Goal: Information Seeking & Learning: Check status

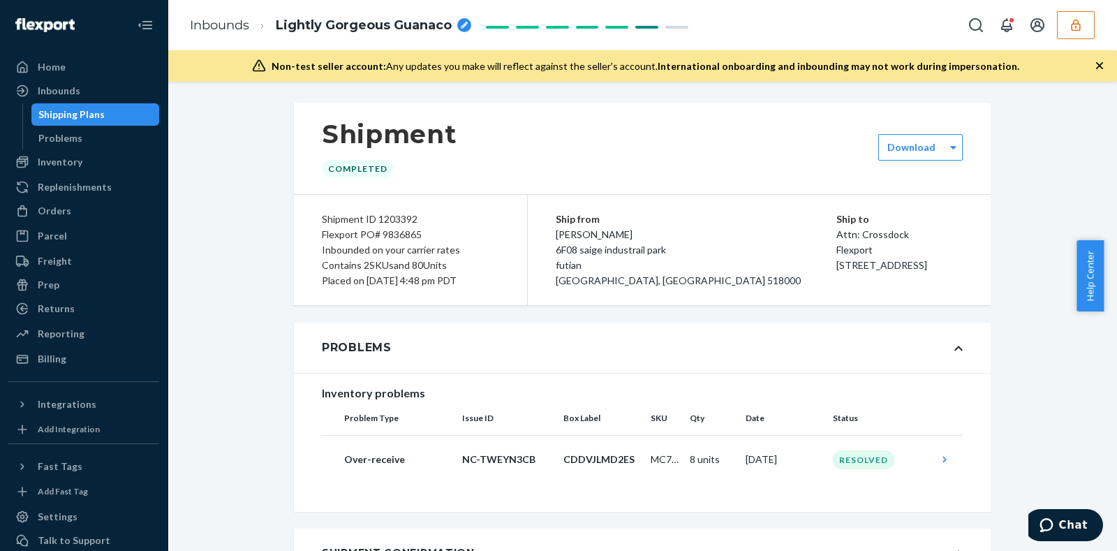
scroll to position [436, 0]
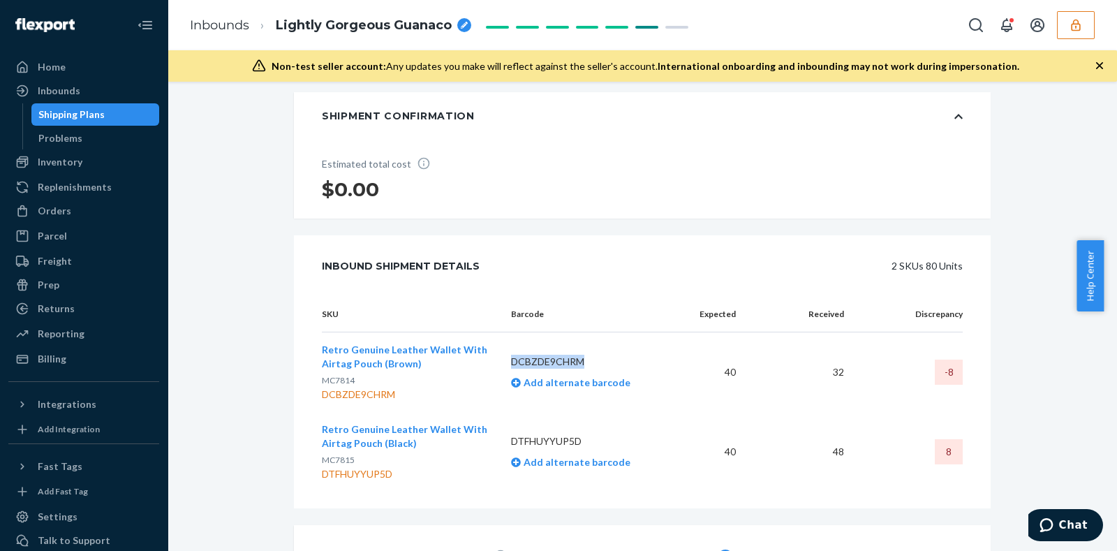
click at [1083, 27] on button "button" at bounding box center [1076, 25] width 38 height 28
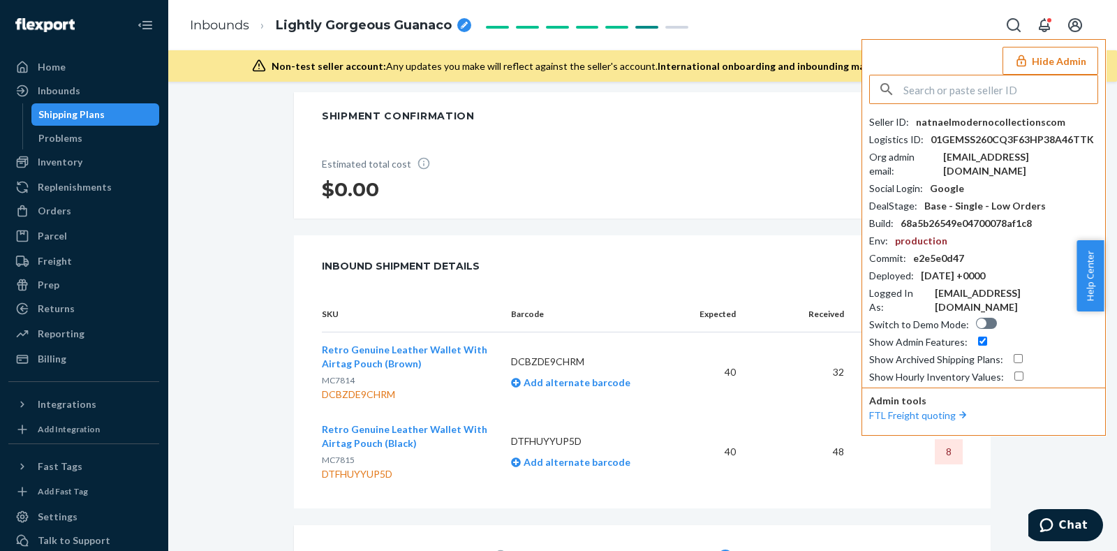
click at [923, 92] on input "text" at bounding box center [1001, 89] width 194 height 28
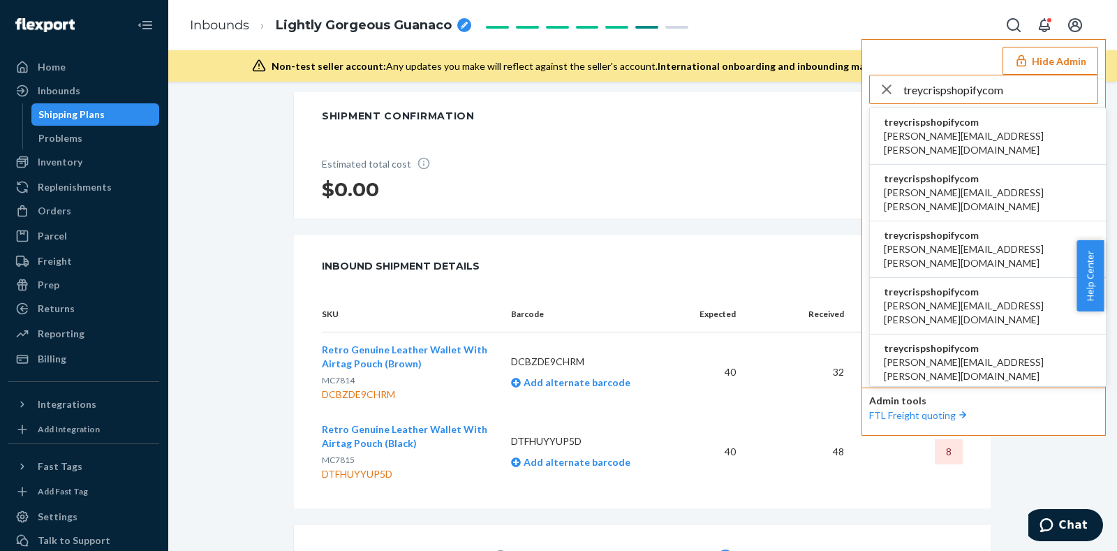
type input "treycrispshopifycom"
click at [952, 126] on span "treycrispshopifycom" at bounding box center [988, 122] width 208 height 14
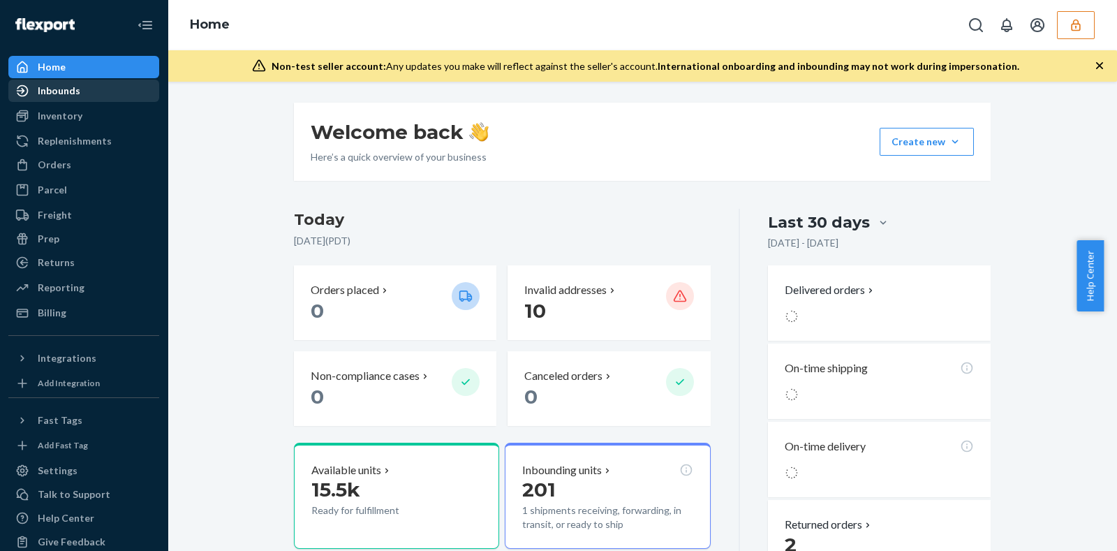
click at [80, 100] on div "Inbounds" at bounding box center [84, 91] width 148 height 20
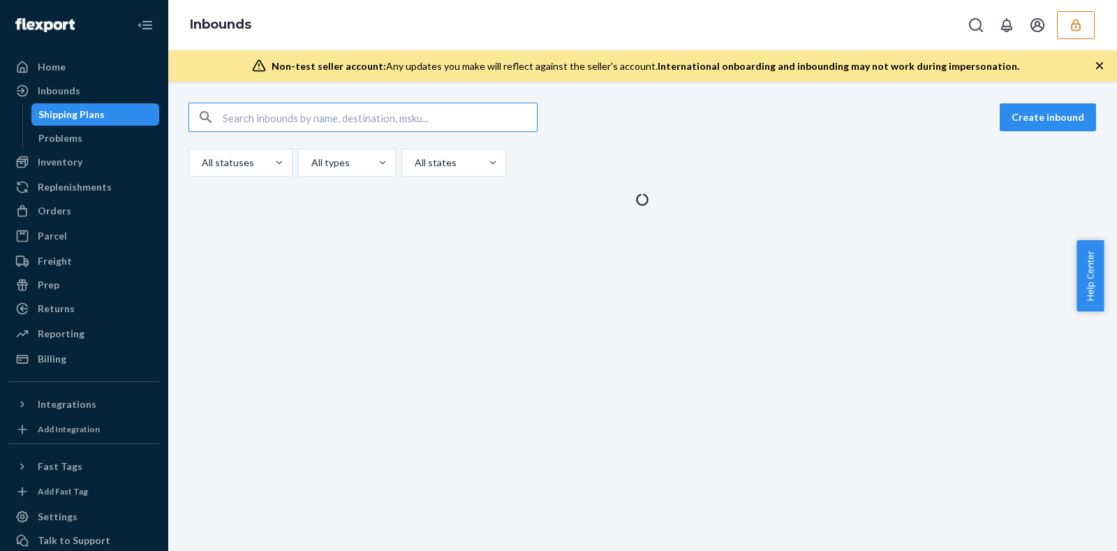
click at [468, 115] on input "text" at bounding box center [380, 117] width 314 height 28
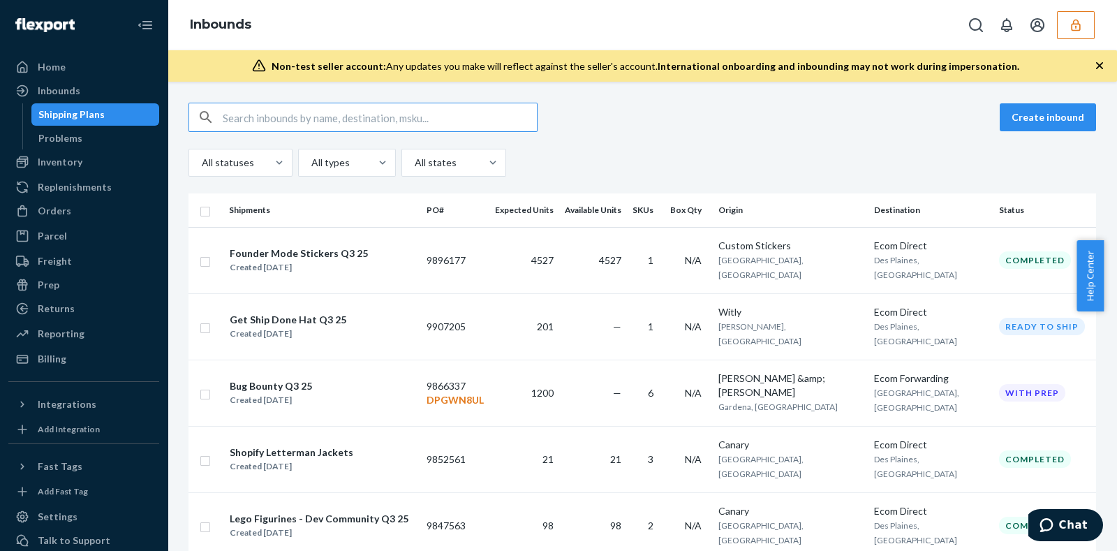
click at [404, 118] on input "text" at bounding box center [380, 117] width 314 height 28
paste input "9866337"
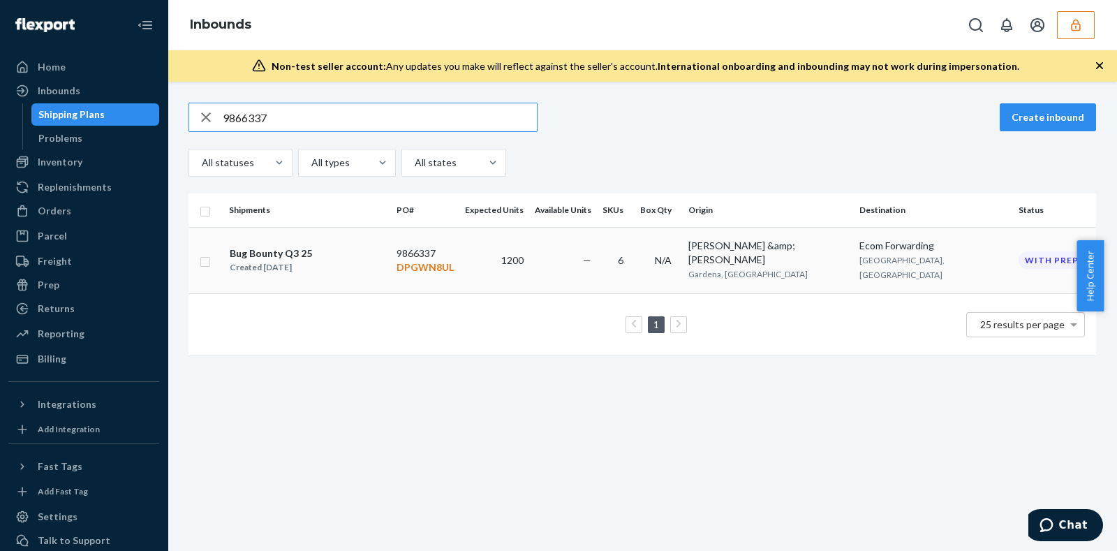
type input "9866337"
click at [529, 249] on td "1200" at bounding box center [495, 260] width 70 height 66
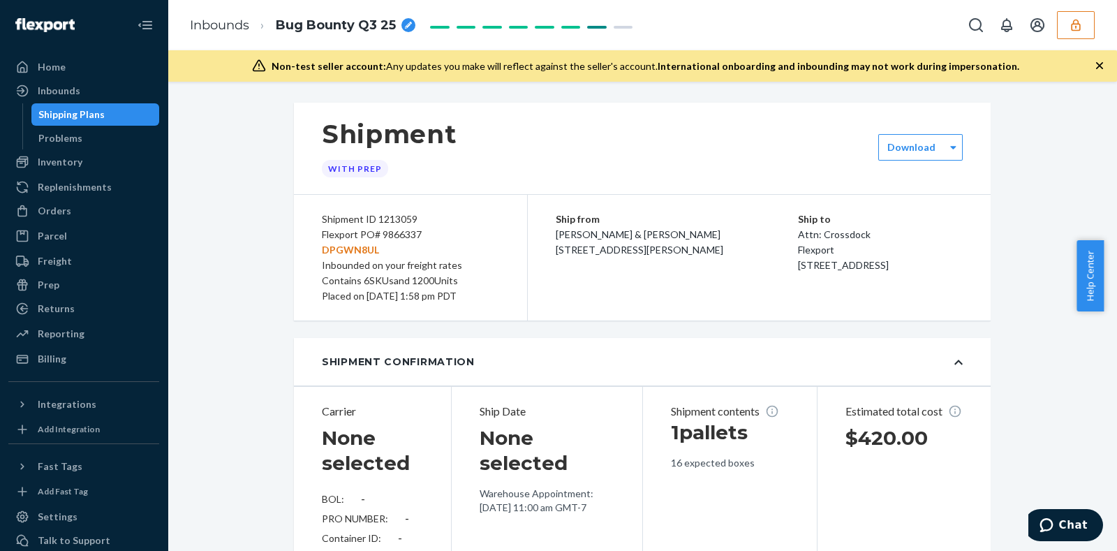
click at [397, 235] on div "Flexport PO# 9866337 DPGWN8UL" at bounding box center [410, 242] width 177 height 31
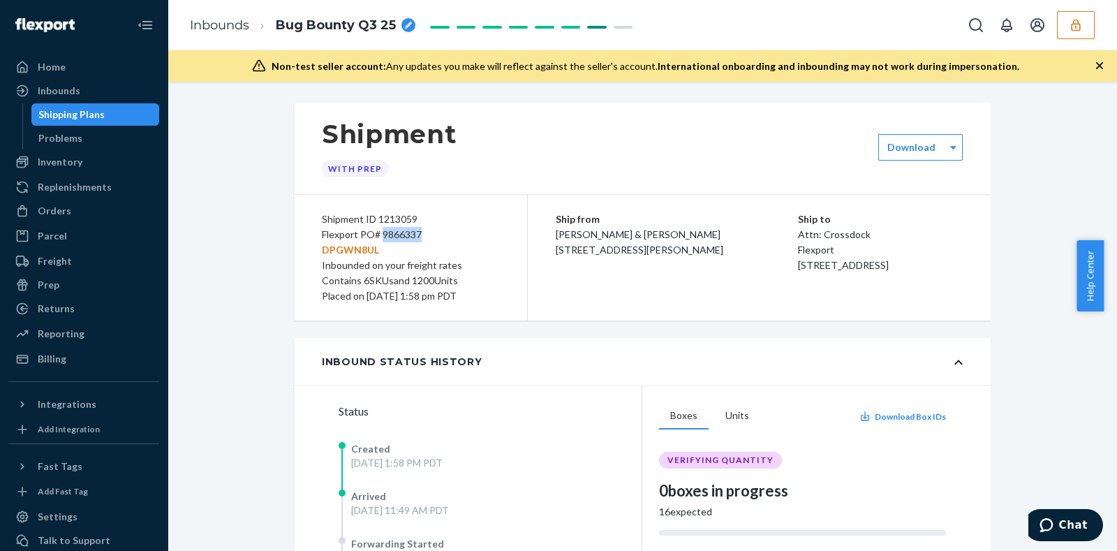
copy div "9866337"
click at [1083, 27] on button "button" at bounding box center [1076, 25] width 38 height 28
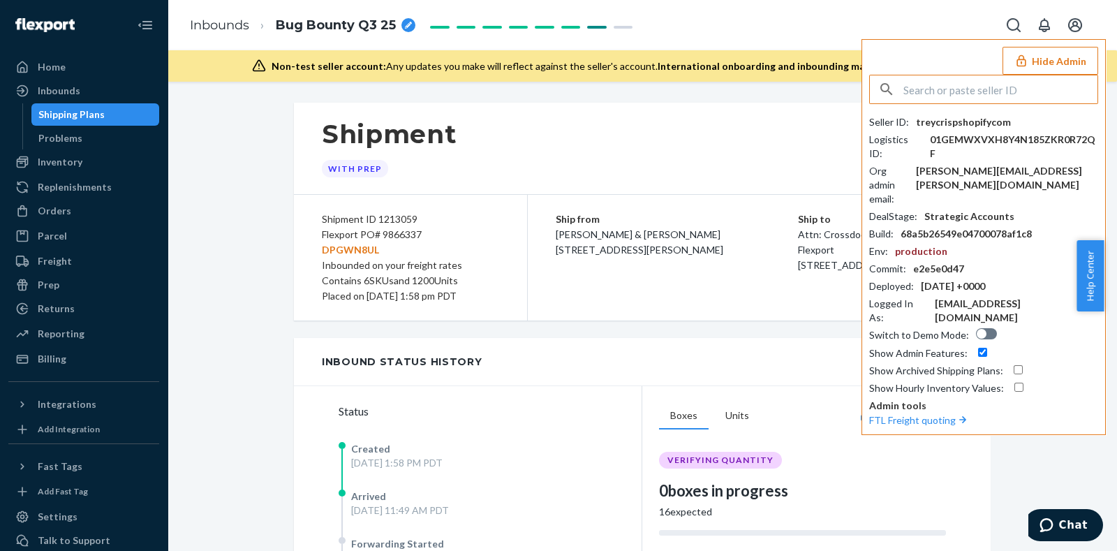
click at [929, 87] on input "text" at bounding box center [1001, 89] width 194 height 28
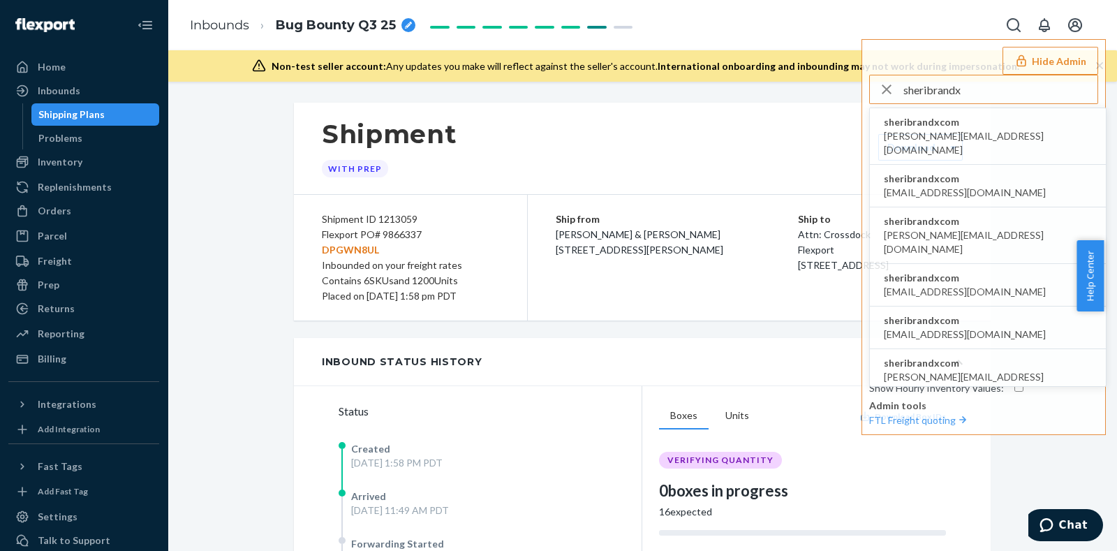
type input "sheribrandx"
click at [937, 121] on span "sheribrandxcom" at bounding box center [988, 122] width 208 height 14
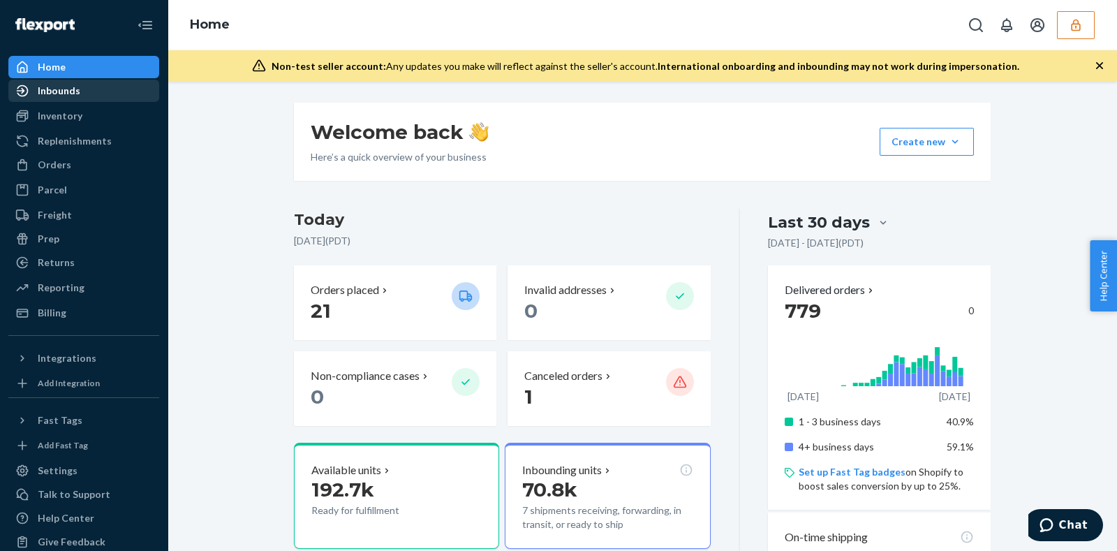
click at [89, 99] on div "Inbounds" at bounding box center [84, 91] width 148 height 20
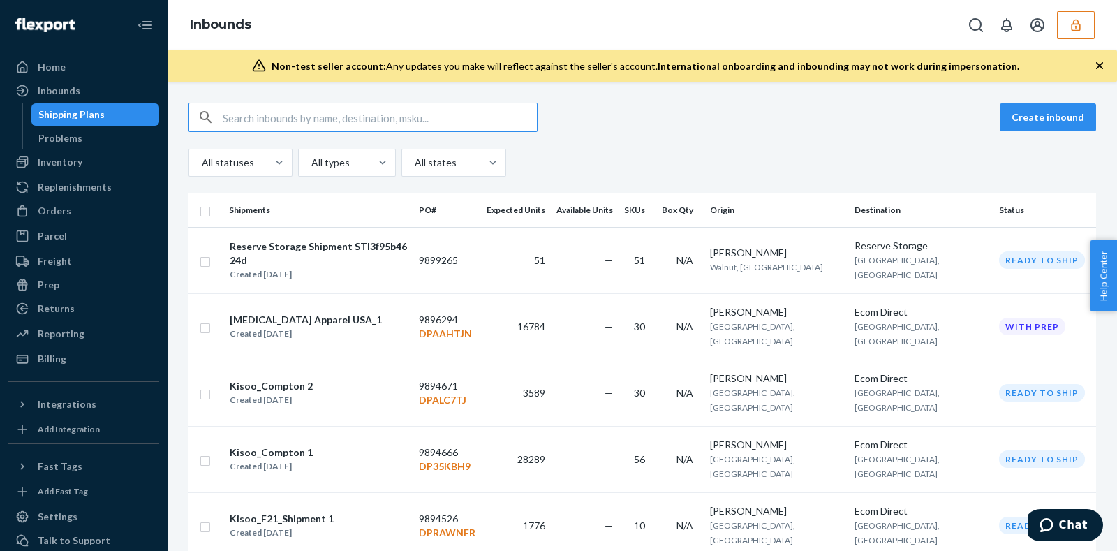
click at [306, 125] on input "text" at bounding box center [380, 117] width 314 height 28
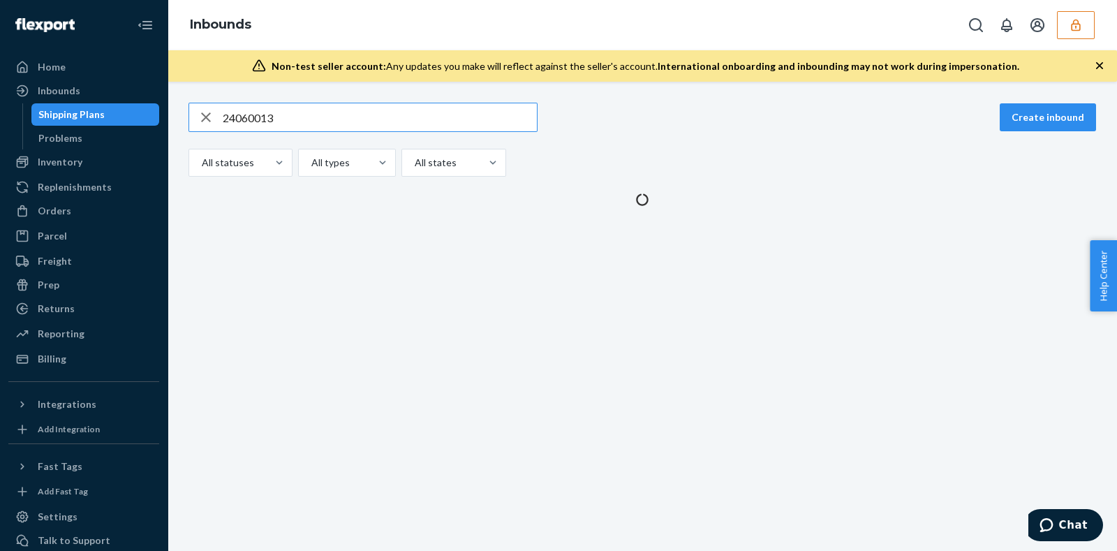
type input "24060013"
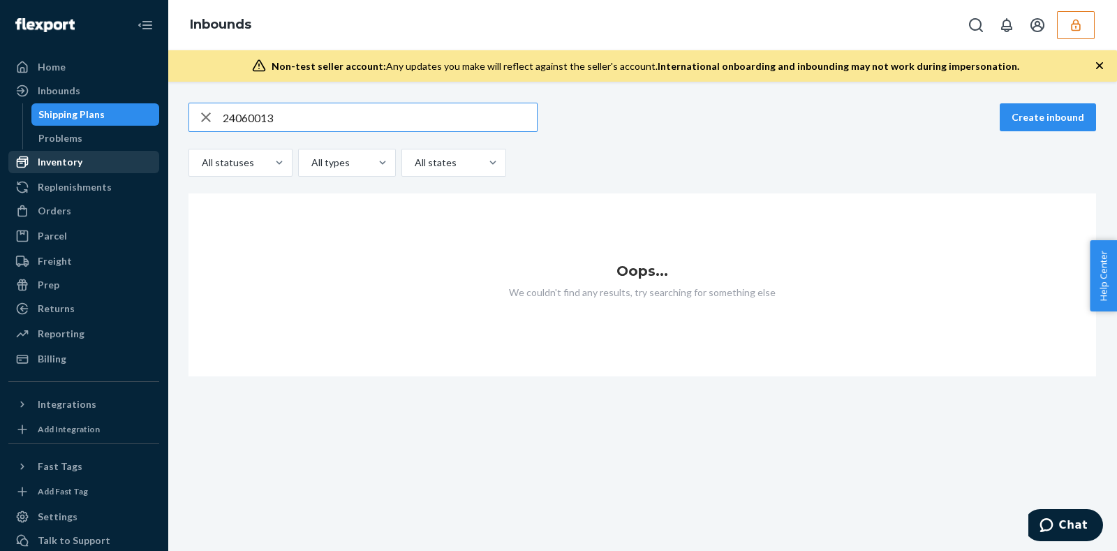
click at [55, 154] on div "Inventory" at bounding box center [84, 162] width 148 height 20
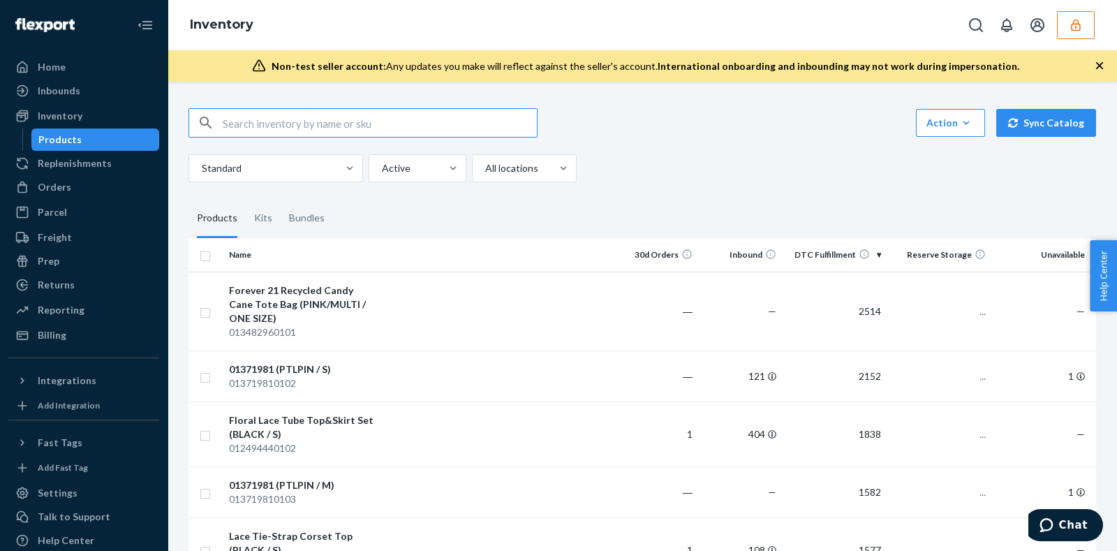
click at [277, 119] on input "text" at bounding box center [380, 123] width 314 height 28
type input "01358884"
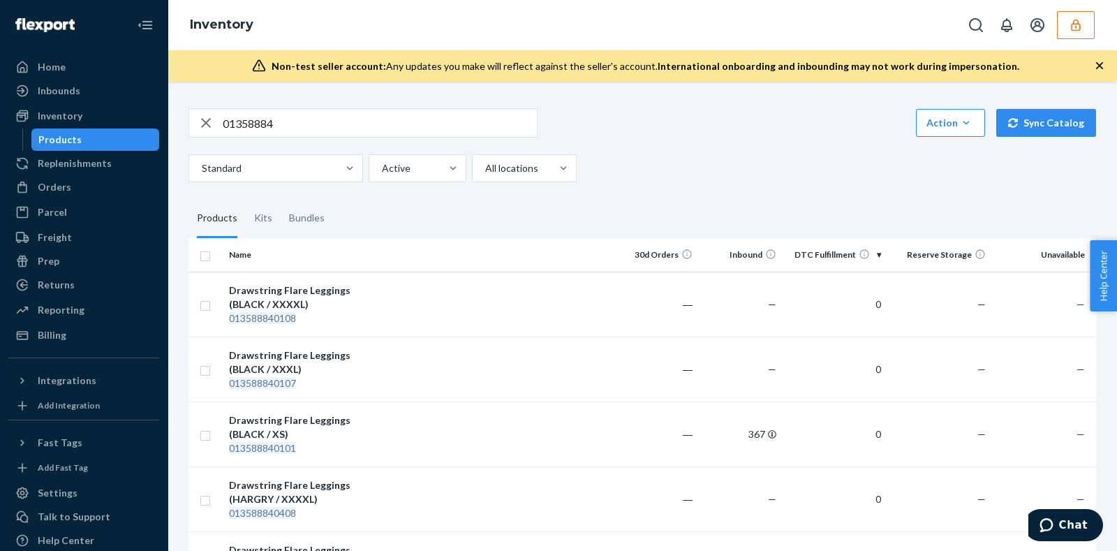
click at [326, 121] on input "01358884" at bounding box center [380, 123] width 314 height 28
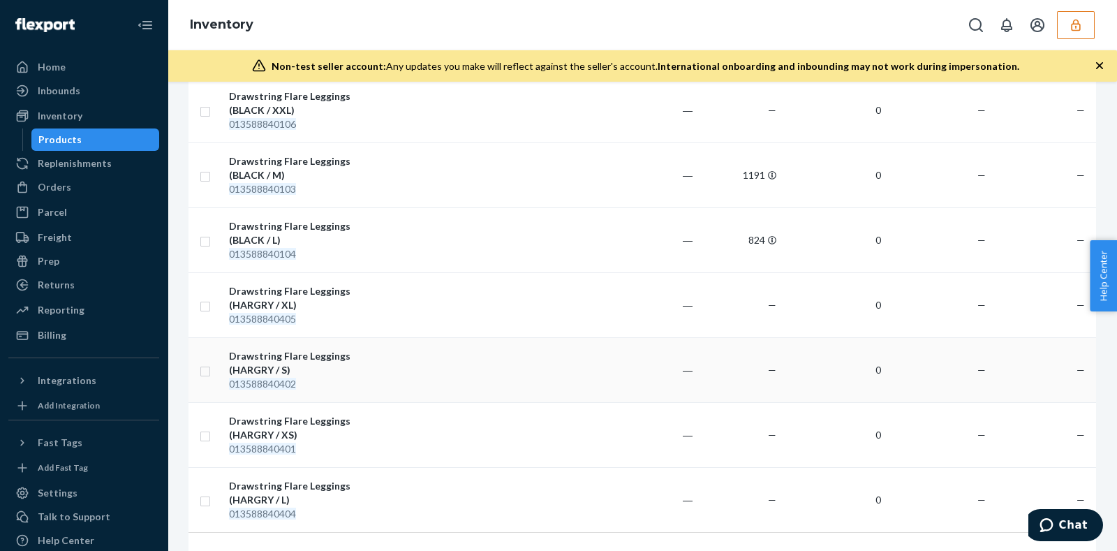
scroll to position [783, 0]
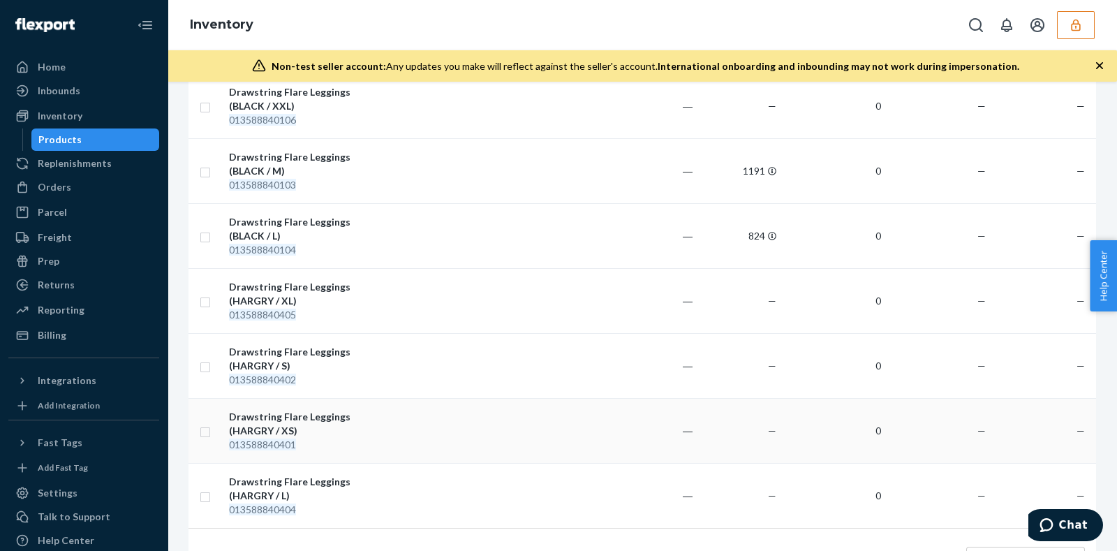
click at [395, 429] on td at bounding box center [498, 430] width 234 height 65
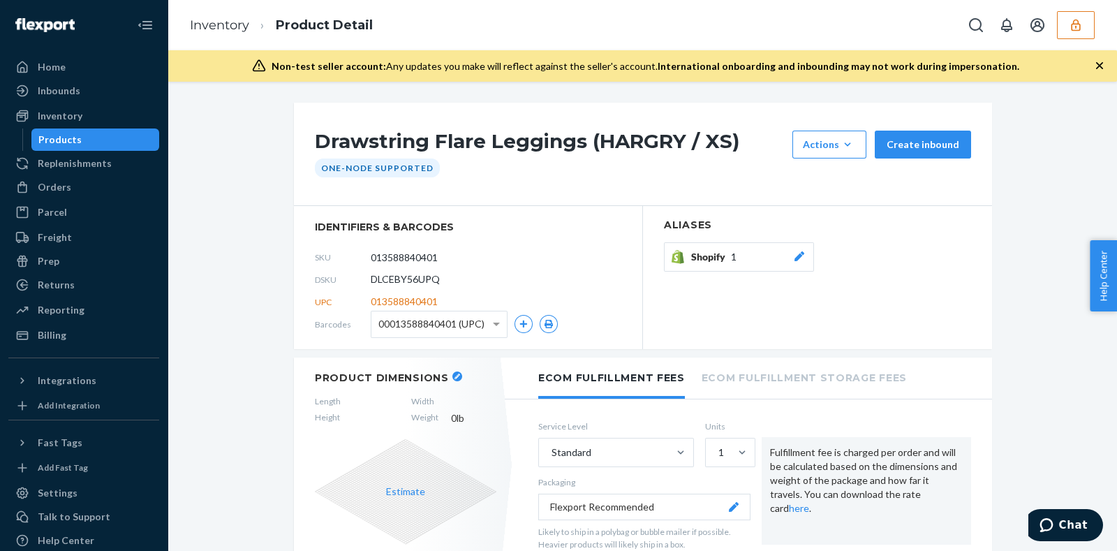
click at [404, 277] on span "DLCEBY56UPQ" at bounding box center [405, 279] width 69 height 14
copy span "DLCEBY56UPQ"
click at [548, 280] on div "DSKU DLCEBY56UPQ" at bounding box center [468, 279] width 307 height 22
click at [412, 274] on span "DLCEBY56UPQ" at bounding box center [405, 279] width 69 height 14
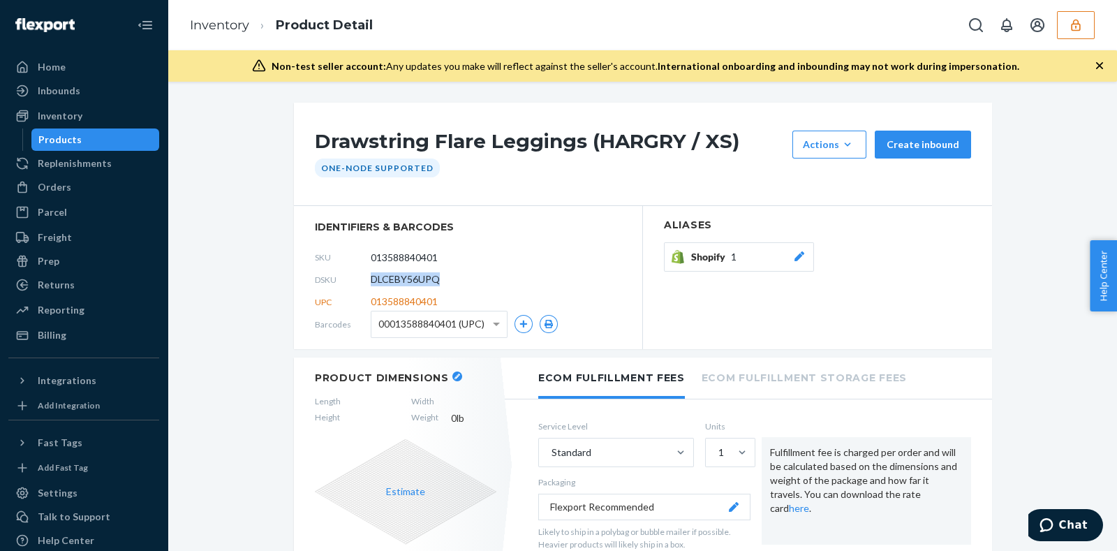
click at [412, 274] on span "DLCEBY56UPQ" at bounding box center [405, 279] width 69 height 14
copy span "DLCEBY56UPQ"
click at [58, 89] on div "Inbounds" at bounding box center [59, 91] width 43 height 14
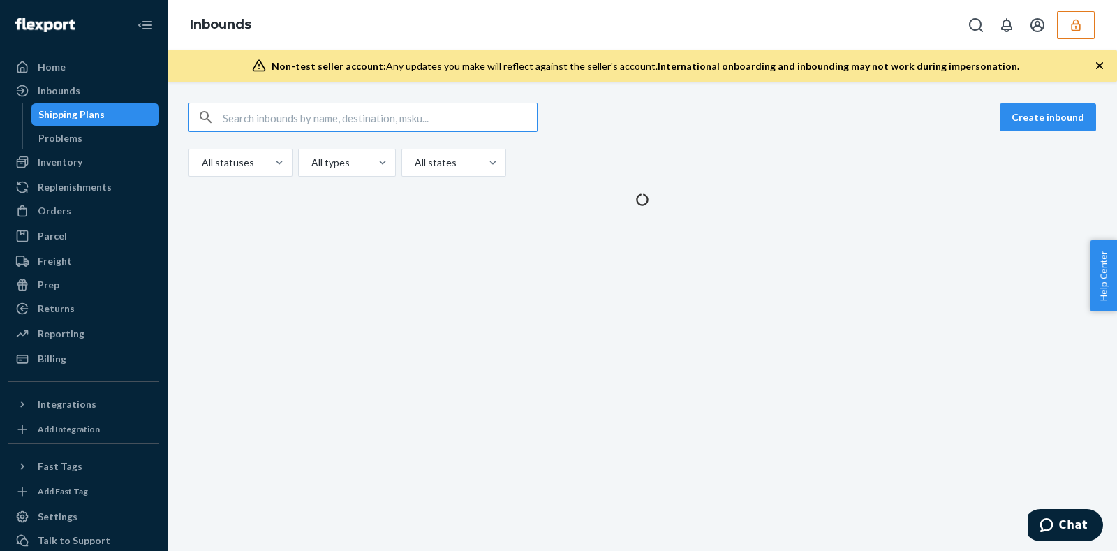
click at [349, 123] on input "text" at bounding box center [380, 117] width 314 height 28
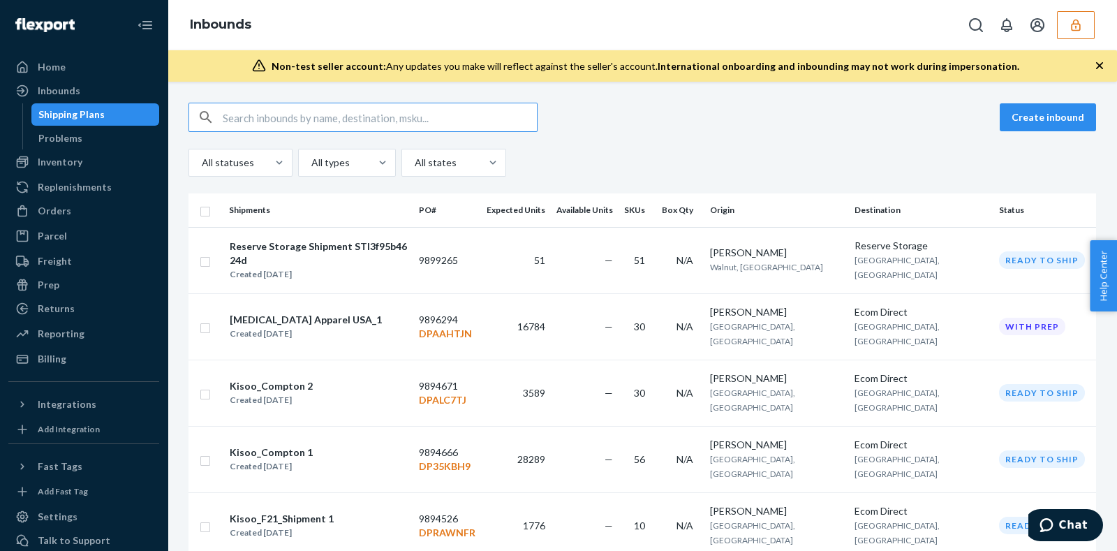
type input "DLCEBY56UPQ"
click at [357, 127] on input "text" at bounding box center [380, 117] width 314 height 28
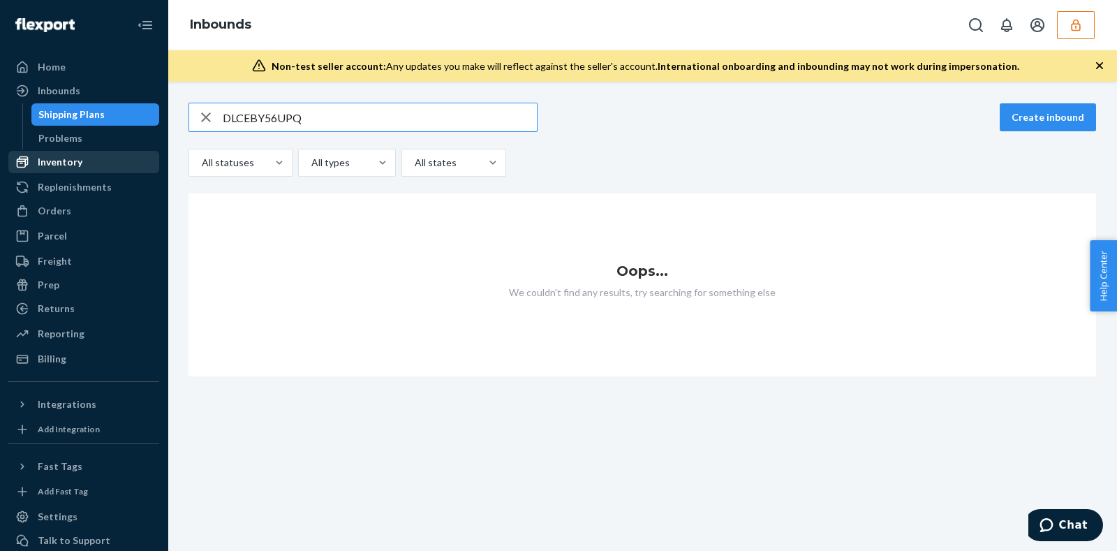
type input "DLCEBY56UPQ"
click at [77, 167] on div "Inventory" at bounding box center [60, 162] width 45 height 14
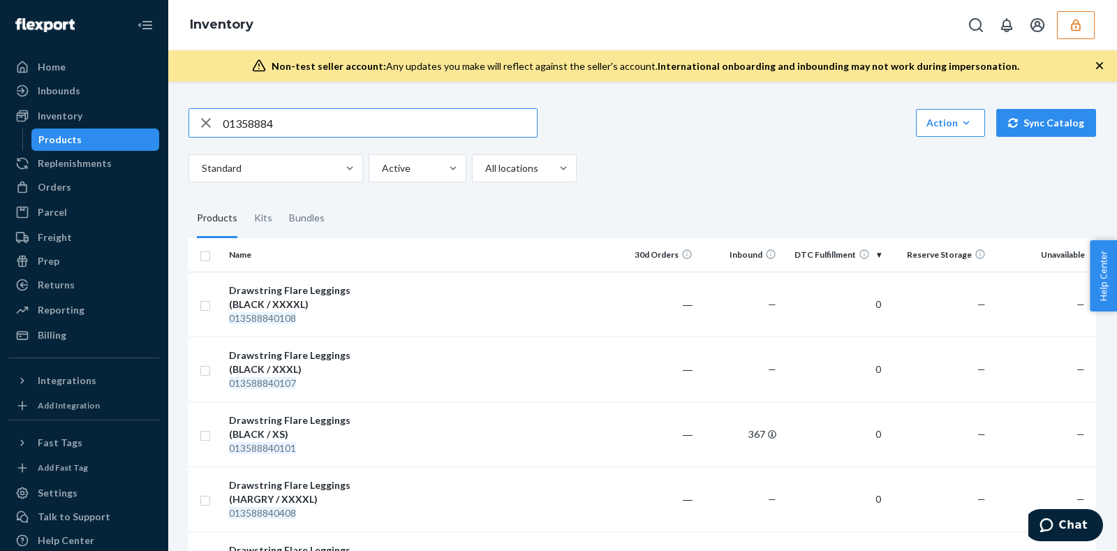
click at [346, 115] on input "01358884" at bounding box center [380, 123] width 314 height 28
type input "DLCEBY56UPQ"
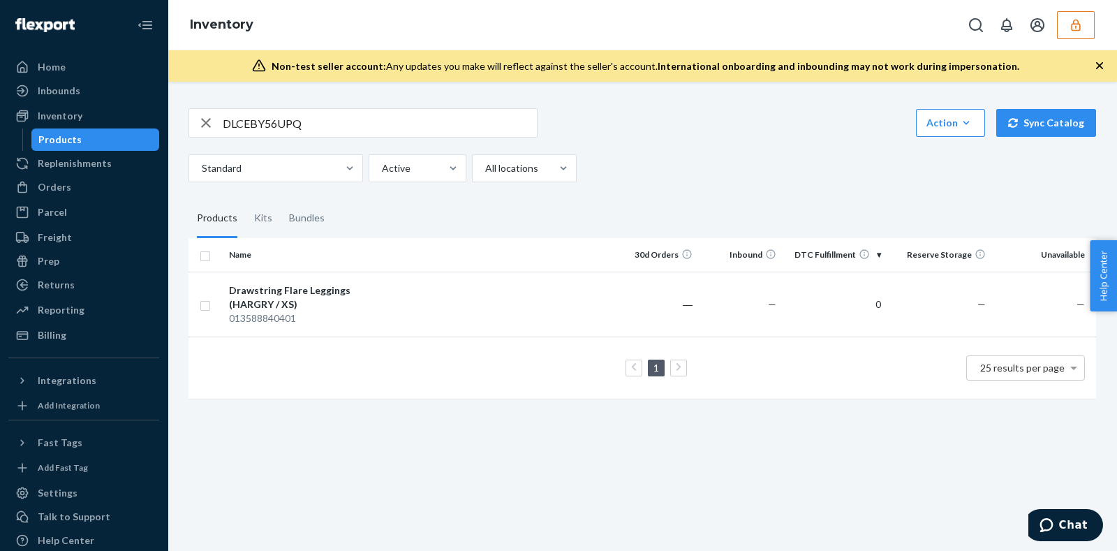
click at [663, 168] on div "Standard Active All locations" at bounding box center [637, 168] width 897 height 28
click at [469, 295] on td at bounding box center [498, 304] width 234 height 65
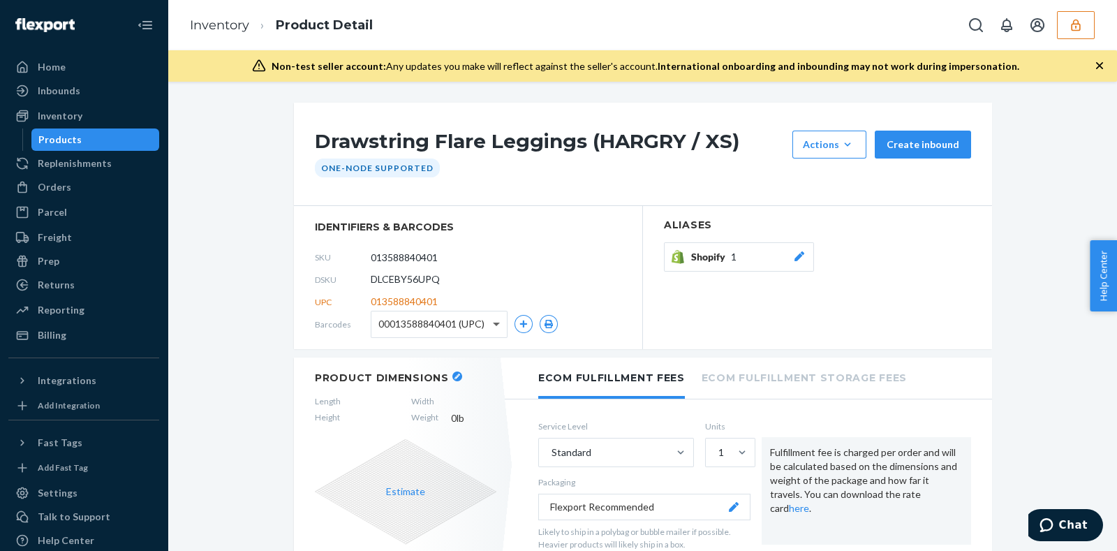
click at [493, 326] on span at bounding box center [498, 324] width 17 height 26
click at [409, 275] on span "DLCEBY56UPQ" at bounding box center [405, 279] width 69 height 14
copy span "DLCEBY56UPQ"
click at [84, 87] on div "Inbounds" at bounding box center [84, 91] width 148 height 20
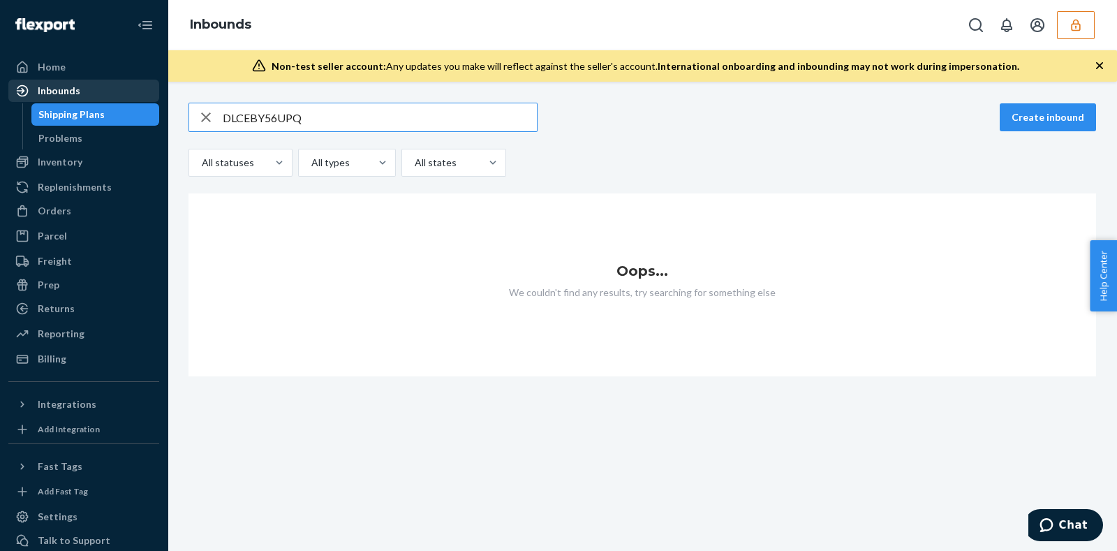
click at [75, 96] on div "Inbounds" at bounding box center [59, 91] width 43 height 14
click at [57, 86] on div "Inbounds" at bounding box center [59, 91] width 43 height 14
click at [293, 112] on input "DLCEBY56UPQ" at bounding box center [380, 117] width 314 height 28
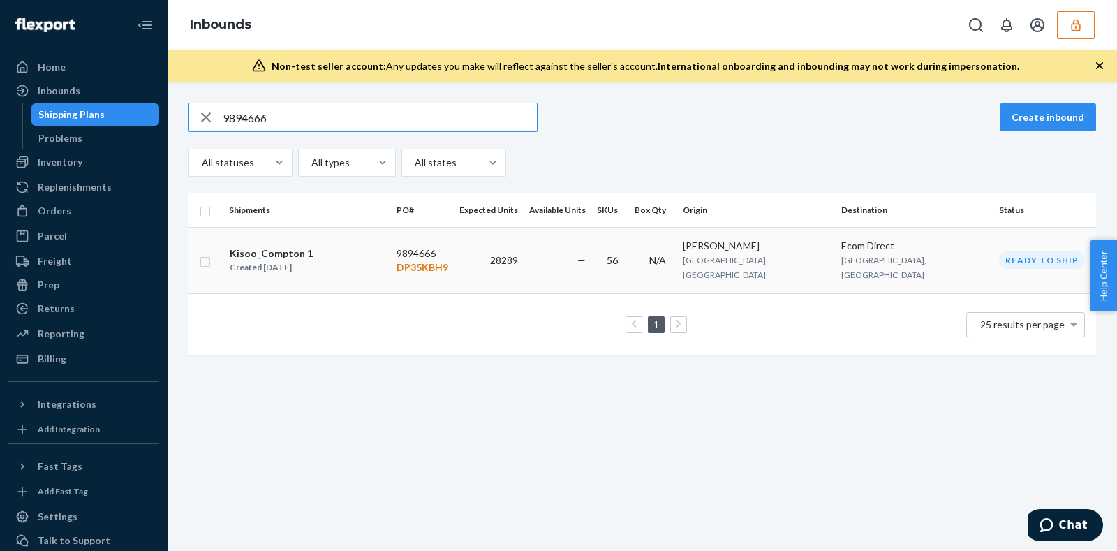
type input "9894666"
click at [518, 254] on span "28289" at bounding box center [504, 260] width 28 height 12
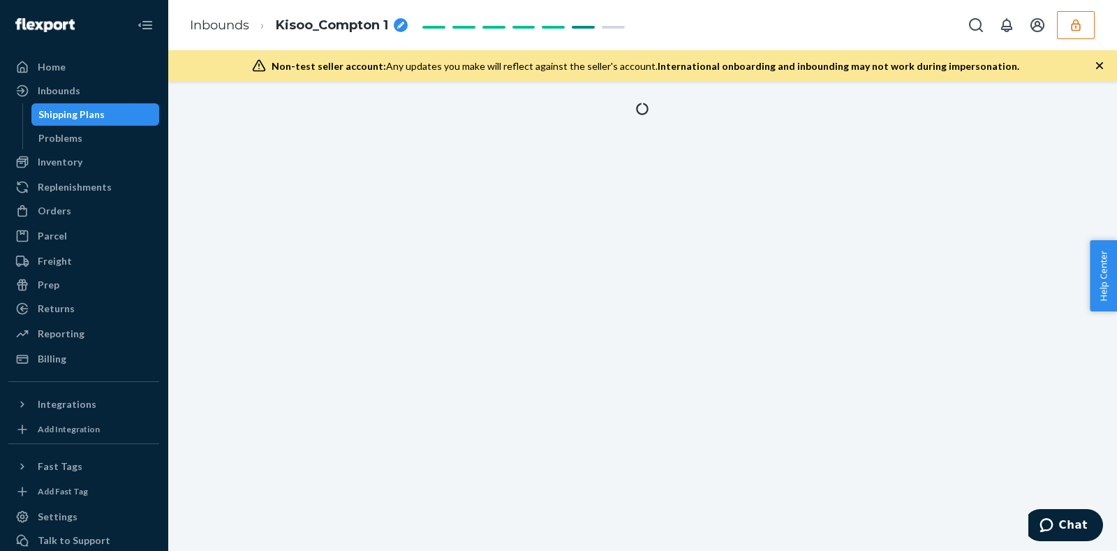
click at [567, 252] on div at bounding box center [643, 316] width 950 height 469
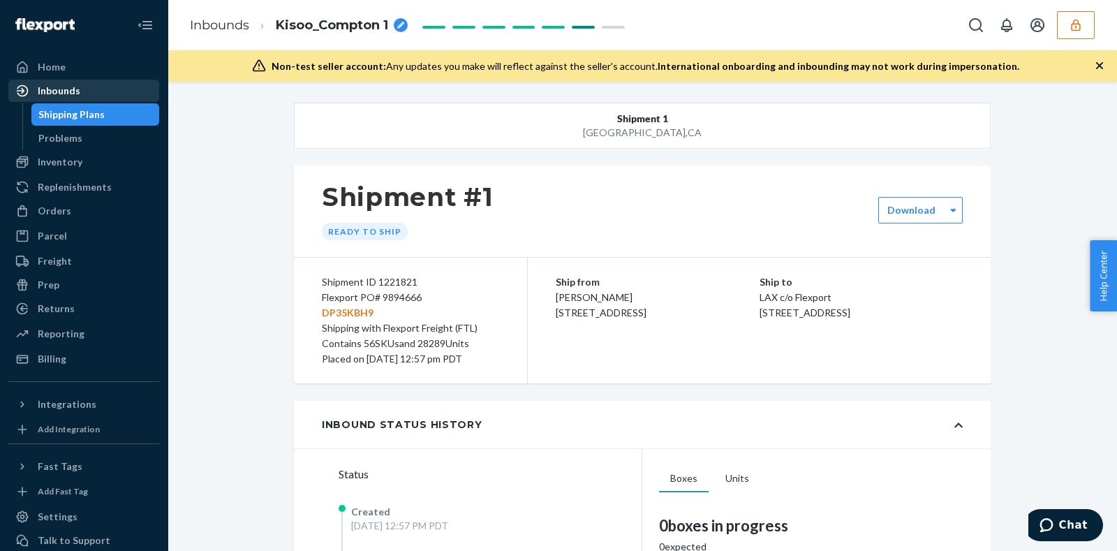
click at [54, 87] on div "Inbounds" at bounding box center [59, 91] width 43 height 14
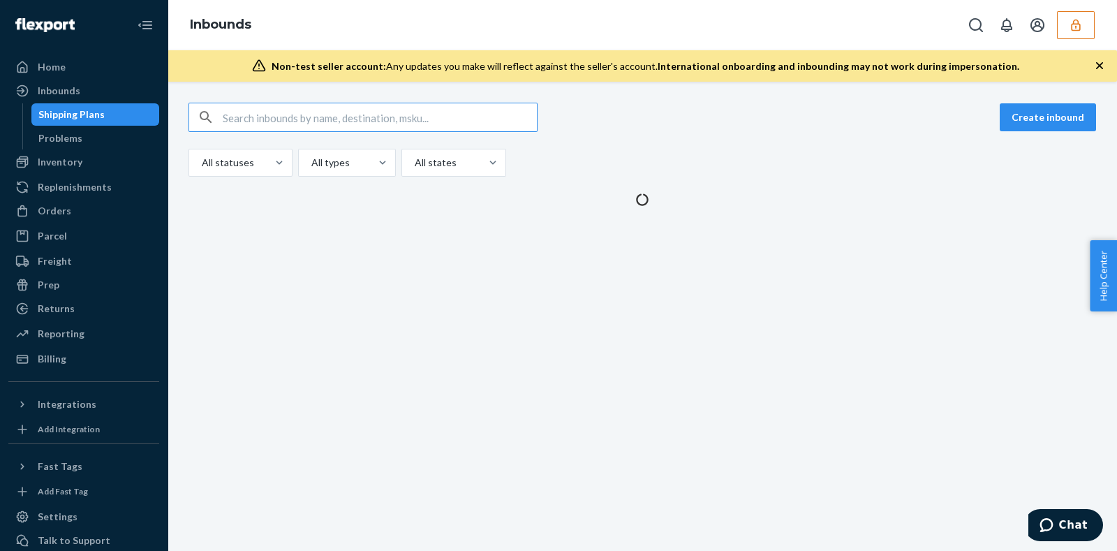
click at [272, 112] on input "text" at bounding box center [380, 117] width 314 height 28
type input "D"
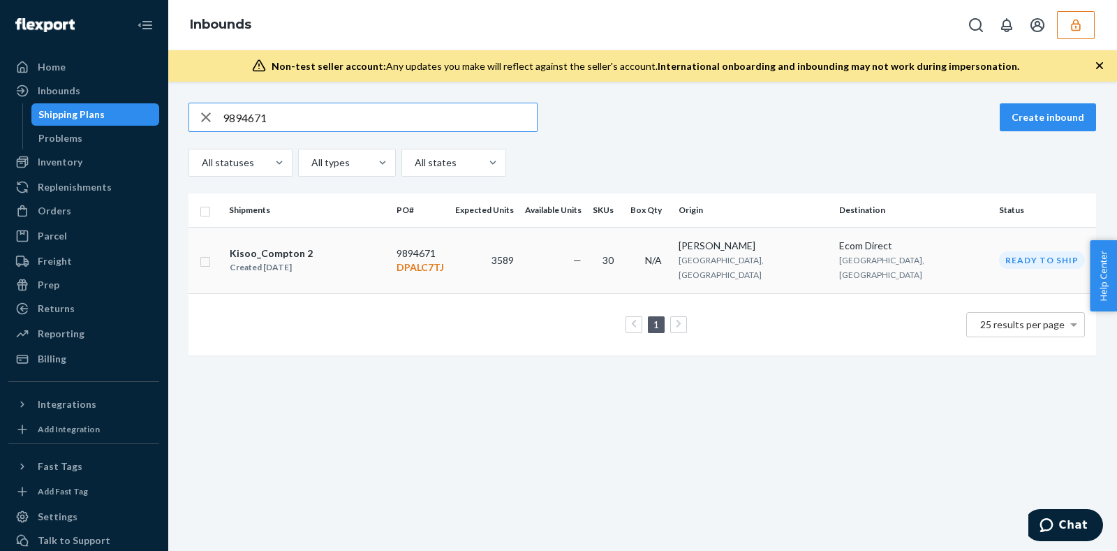
type input "9894671"
click at [446, 247] on td "9894671 DPALC7TJ" at bounding box center [420, 260] width 59 height 66
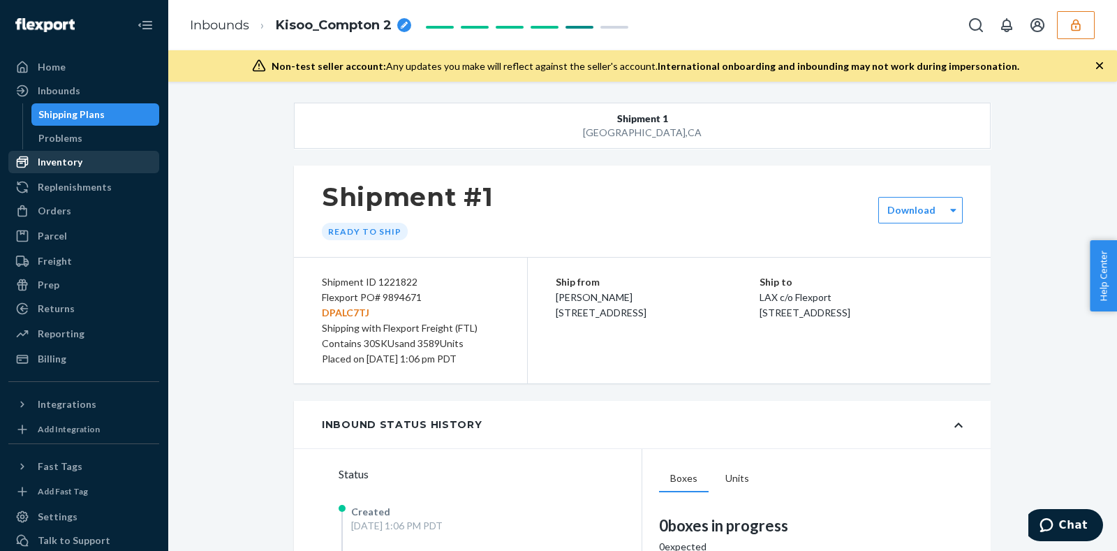
click at [73, 161] on div "Inventory" at bounding box center [60, 162] width 45 height 14
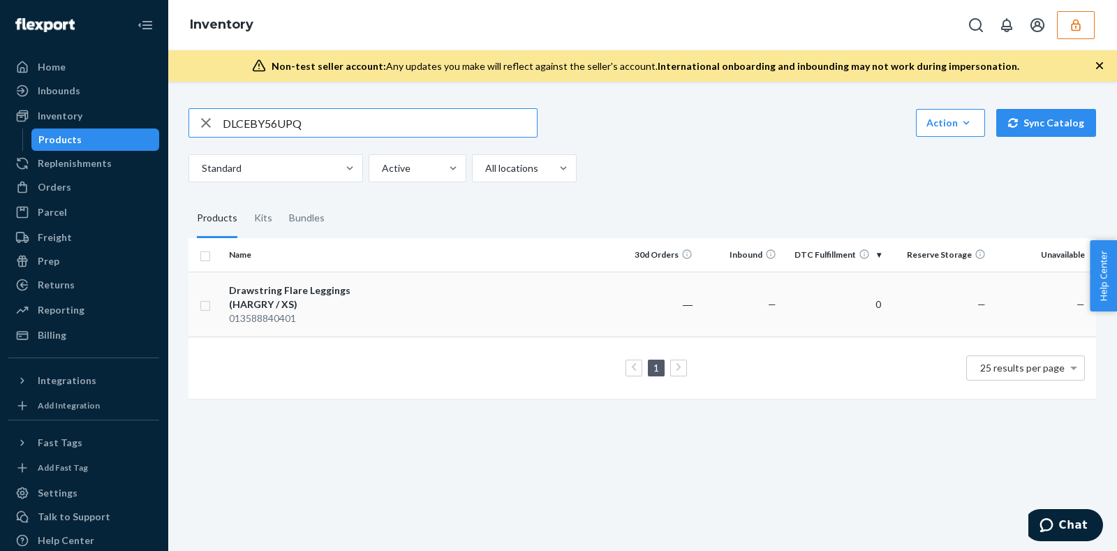
click at [354, 291] on div "Drawstring Flare Leggings (HARGRY / XS)" at bounding box center [302, 298] width 146 height 28
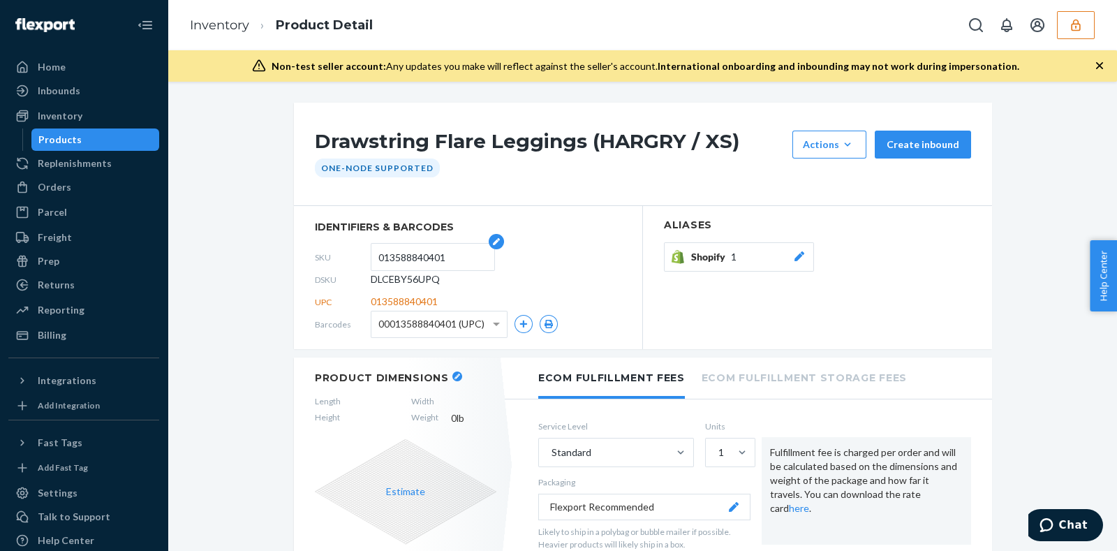
drag, startPoint x: 374, startPoint y: 258, endPoint x: 418, endPoint y: 254, distance: 45.0
click at [418, 254] on input "013588840401" at bounding box center [433, 257] width 109 height 27
click at [36, 117] on div at bounding box center [26, 116] width 22 height 14
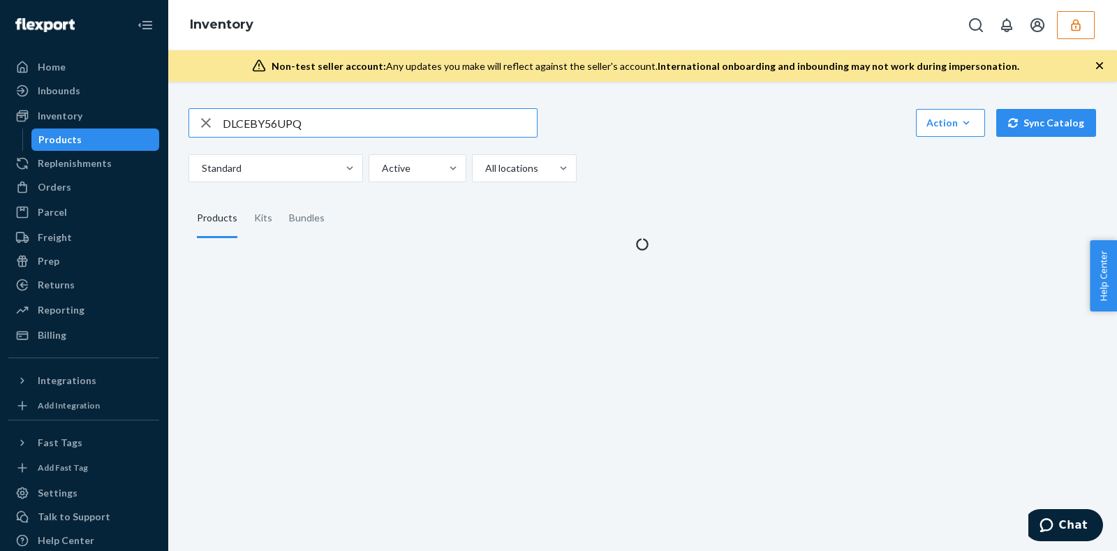
click at [319, 127] on input "DLCEBY56UPQ" at bounding box center [380, 123] width 314 height 28
type input "01358884"
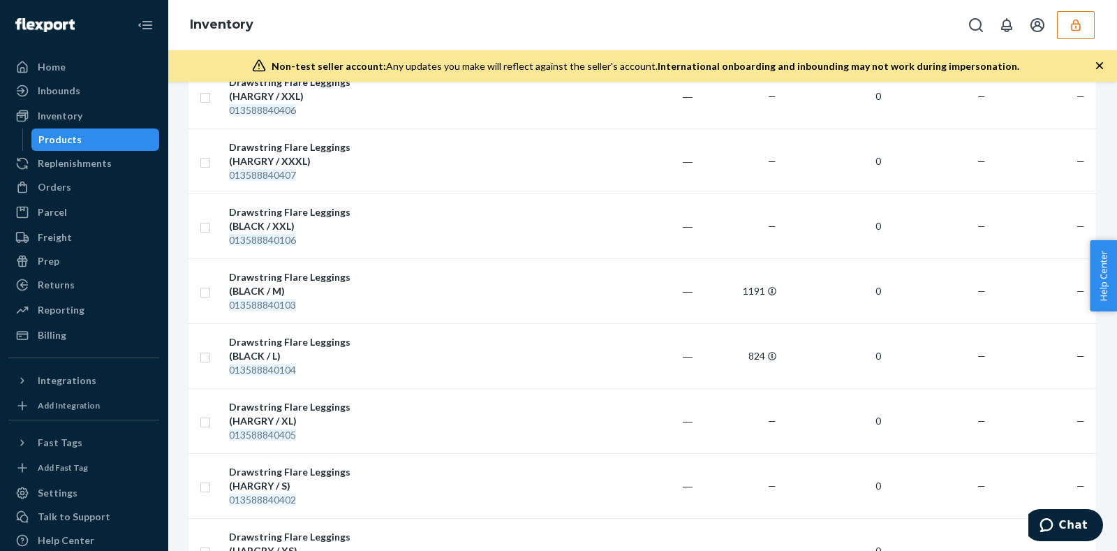
scroll to position [664, 0]
click at [365, 351] on div "Drawstring Flare Leggings (BLACK / L)" at bounding box center [302, 348] width 146 height 28
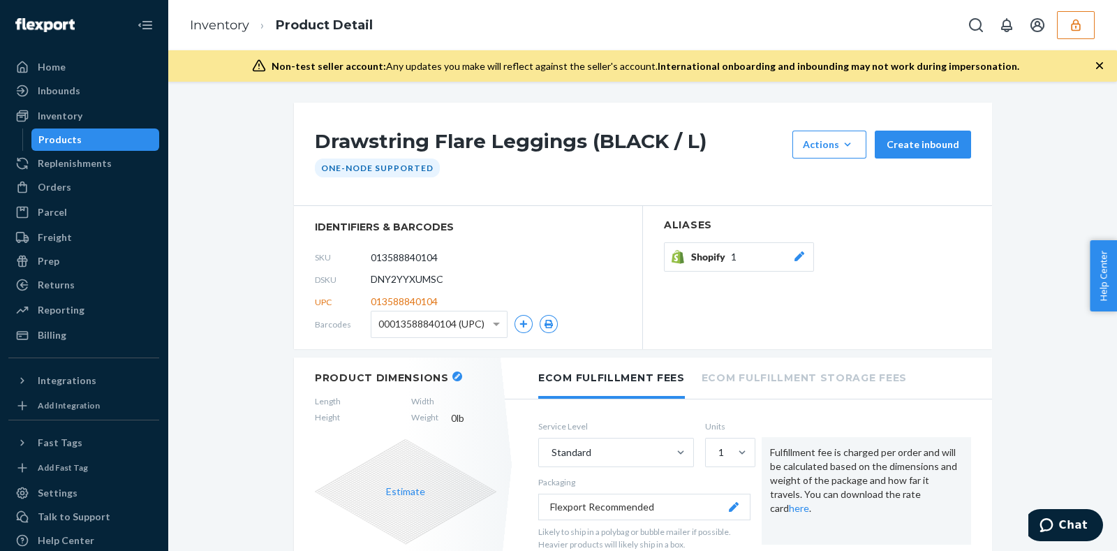
click at [400, 277] on span "DNY2YYXUMSC" at bounding box center [407, 279] width 73 height 14
copy span "DNY2YYXUMSC"
click at [94, 87] on div "Inbounds" at bounding box center [84, 91] width 148 height 20
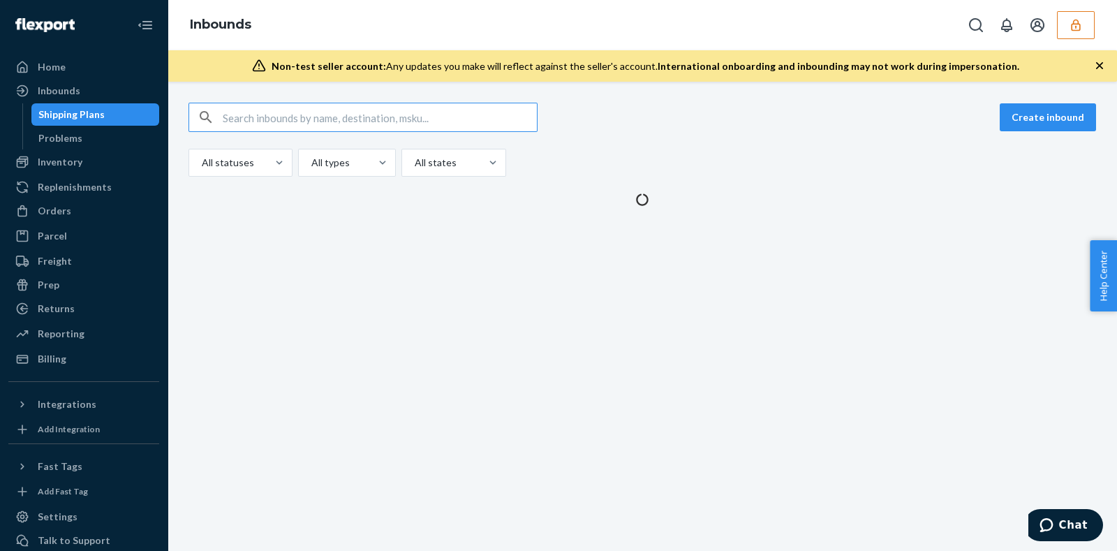
click at [265, 123] on input "text" at bounding box center [380, 117] width 314 height 28
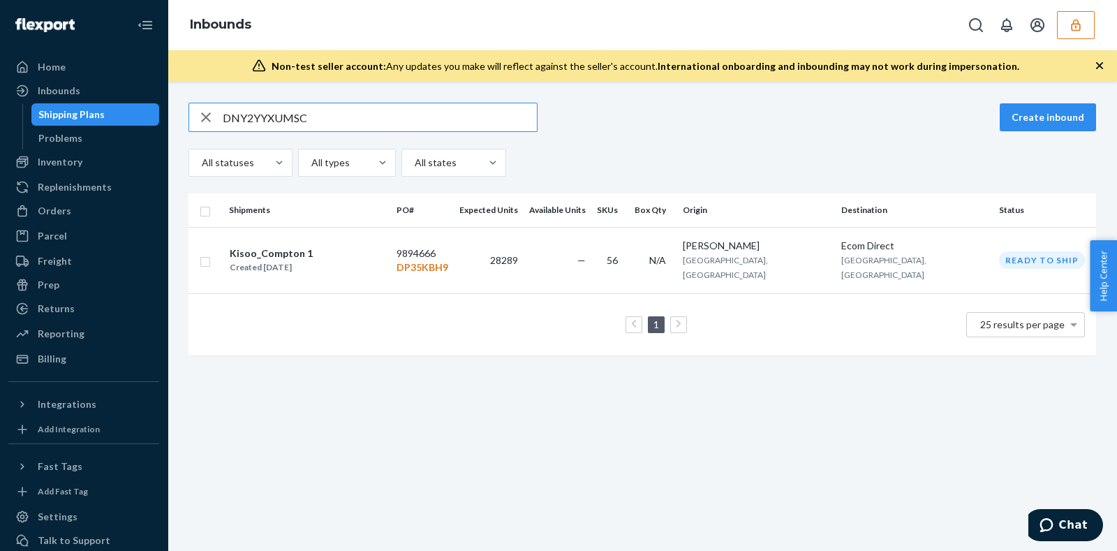
type input "DNY2YYXUMSC"
click at [581, 263] on td "—" at bounding box center [558, 260] width 68 height 66
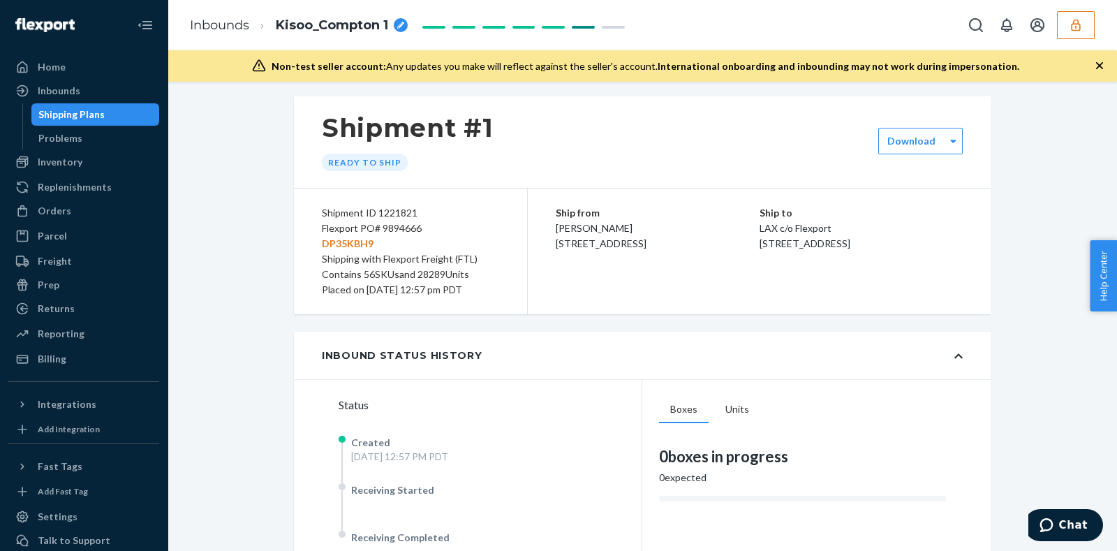
scroll to position [8273, 0]
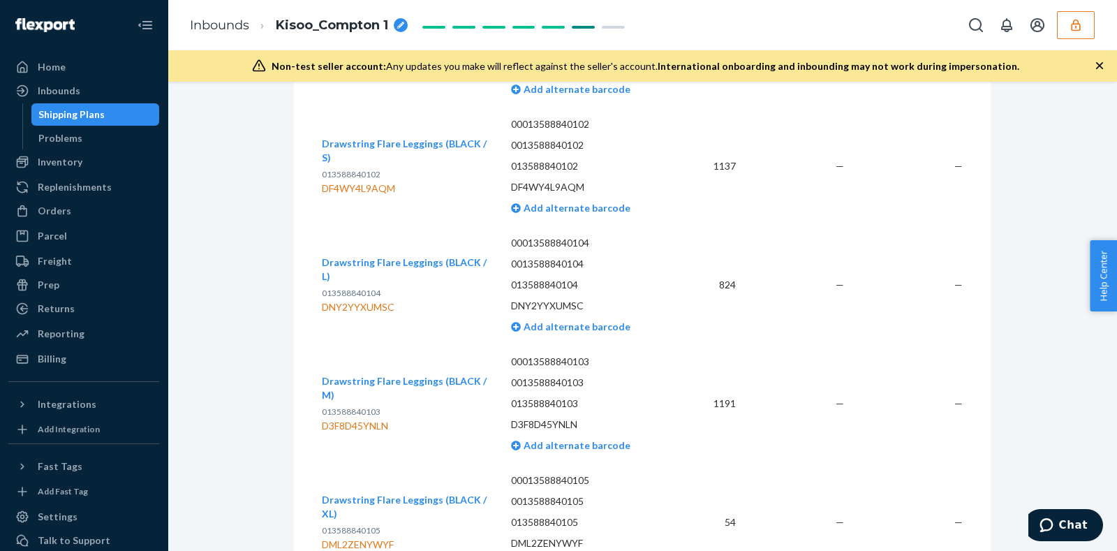
click at [515, 292] on p "013588840104" at bounding box center [589, 285] width 156 height 14
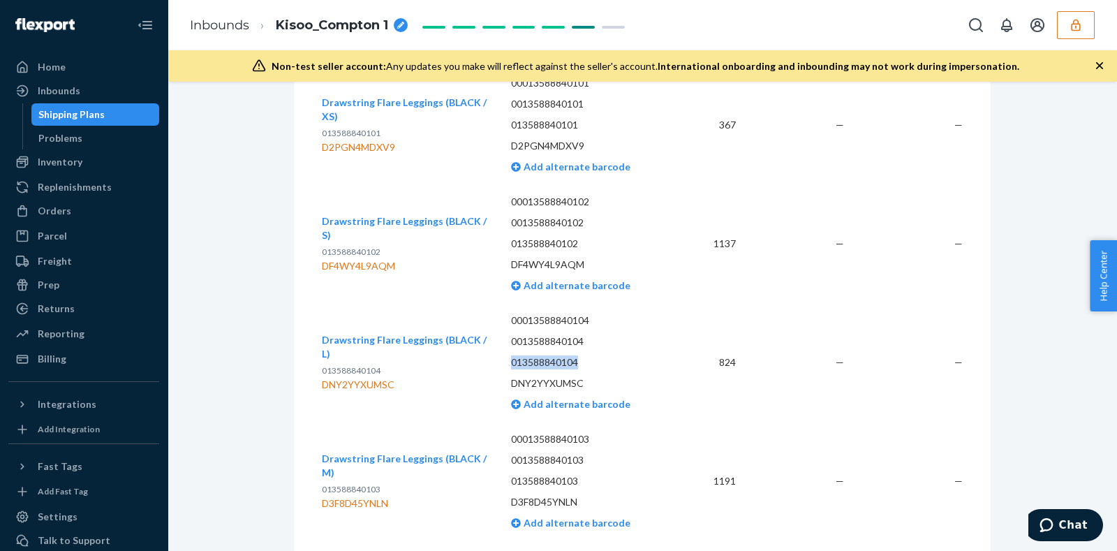
scroll to position [8502, 0]
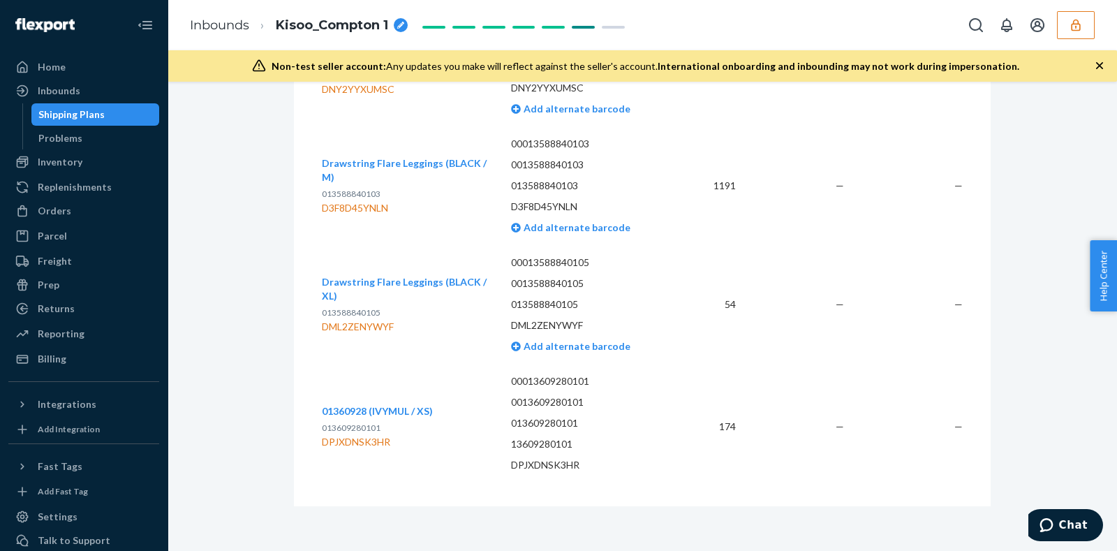
click at [1076, 39] on div "Inbounds Kisoo_Compton 1" at bounding box center [643, 25] width 950 height 50
click at [1067, 22] on button "button" at bounding box center [1076, 25] width 38 height 28
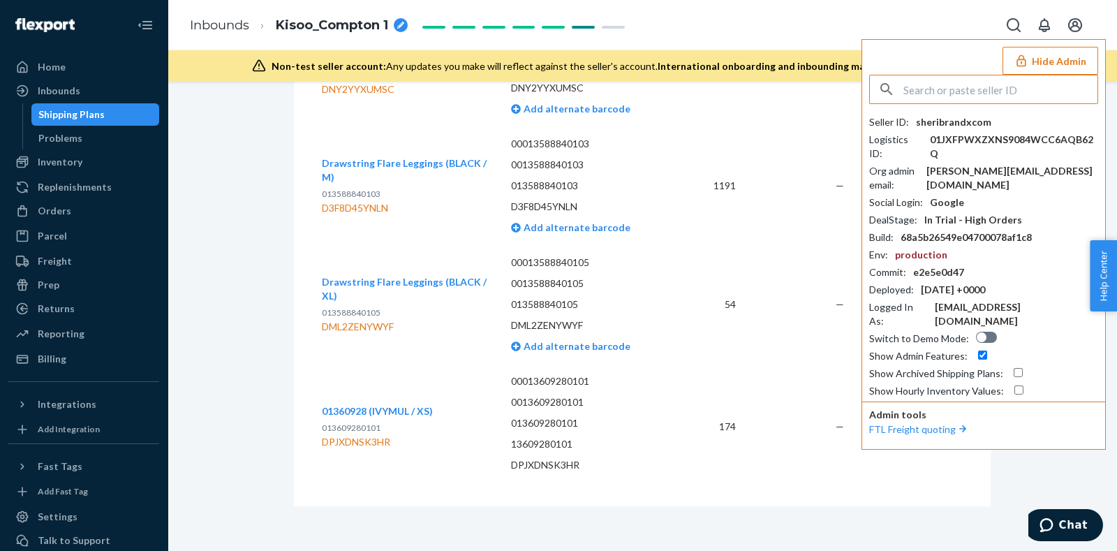
click at [941, 91] on input "text" at bounding box center [1001, 89] width 194 height 28
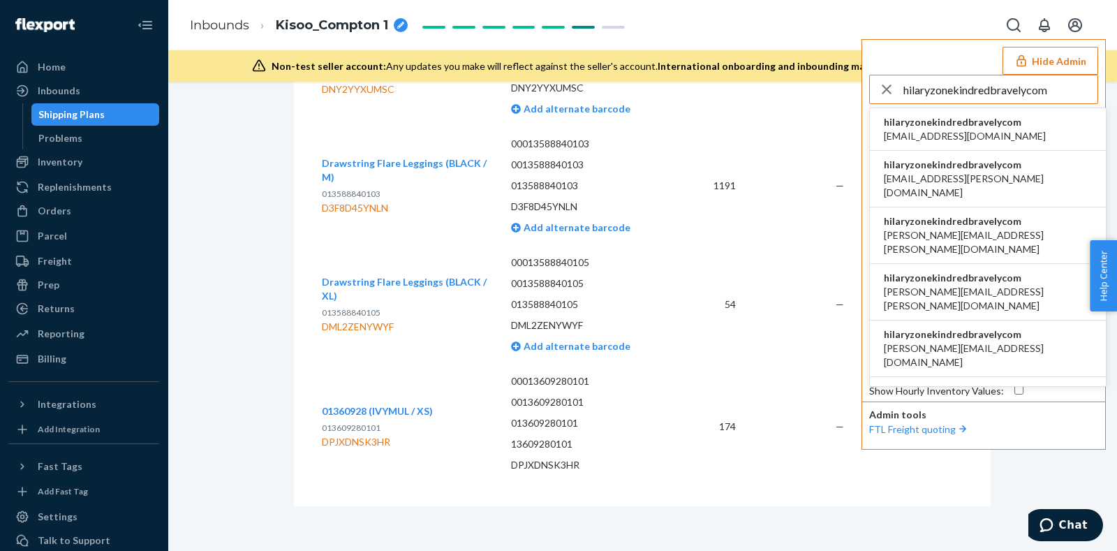
type input "hilaryzonekindredbravelycom"
click at [936, 129] on span "airine.mistula@kindredbravely.com" at bounding box center [965, 136] width 162 height 14
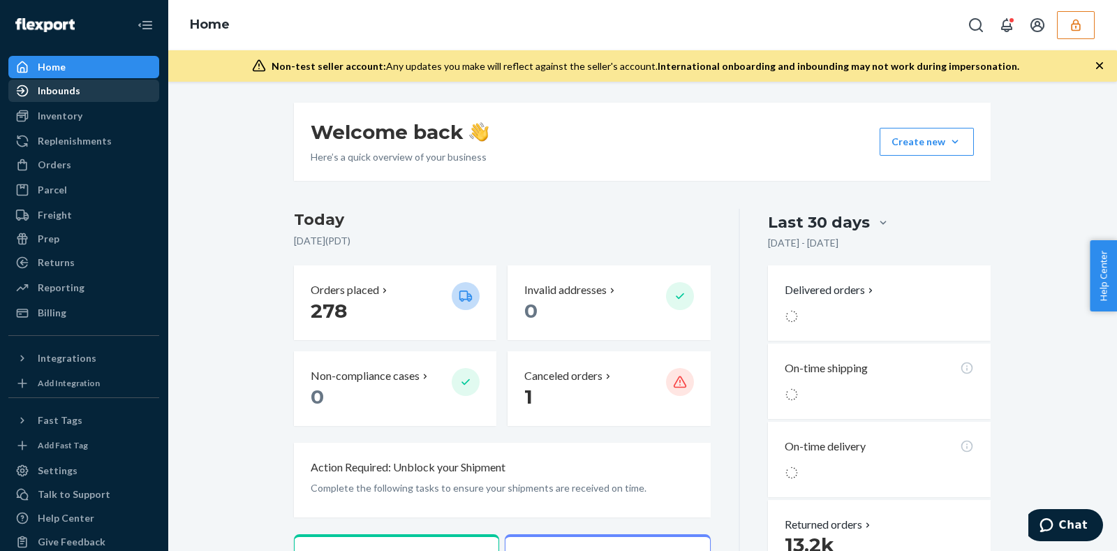
click at [117, 92] on div "Inbounds" at bounding box center [84, 91] width 148 height 20
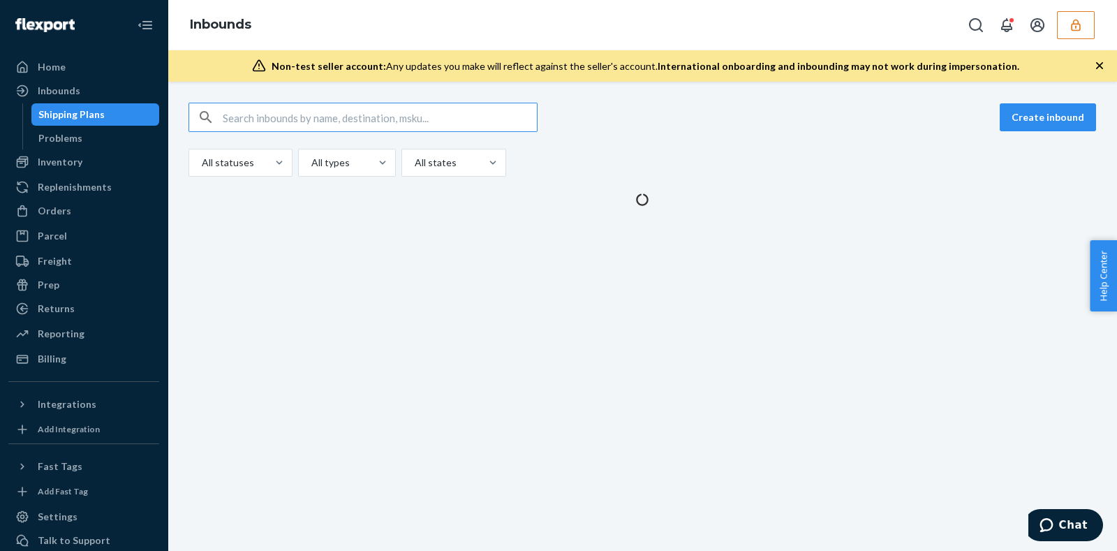
click at [238, 110] on input "text" at bounding box center [380, 117] width 314 height 28
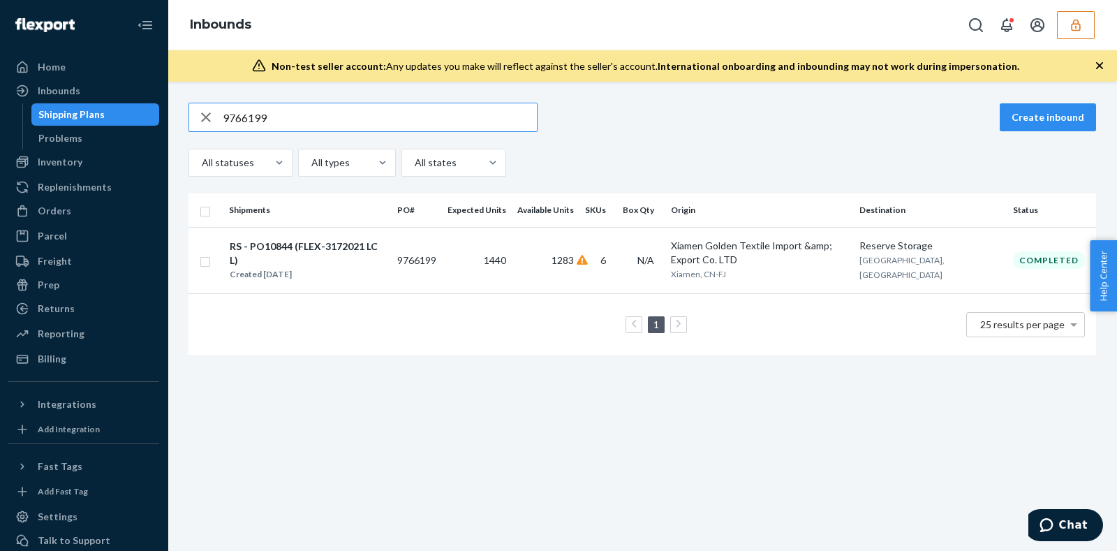
type input "9766199"
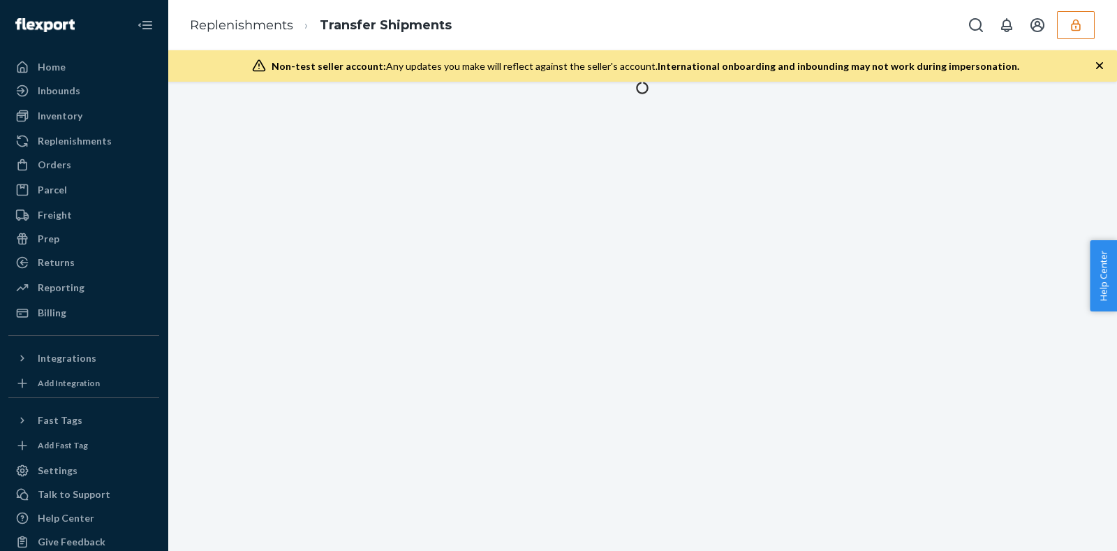
click at [1100, 59] on icon "button" at bounding box center [1100, 66] width 14 height 14
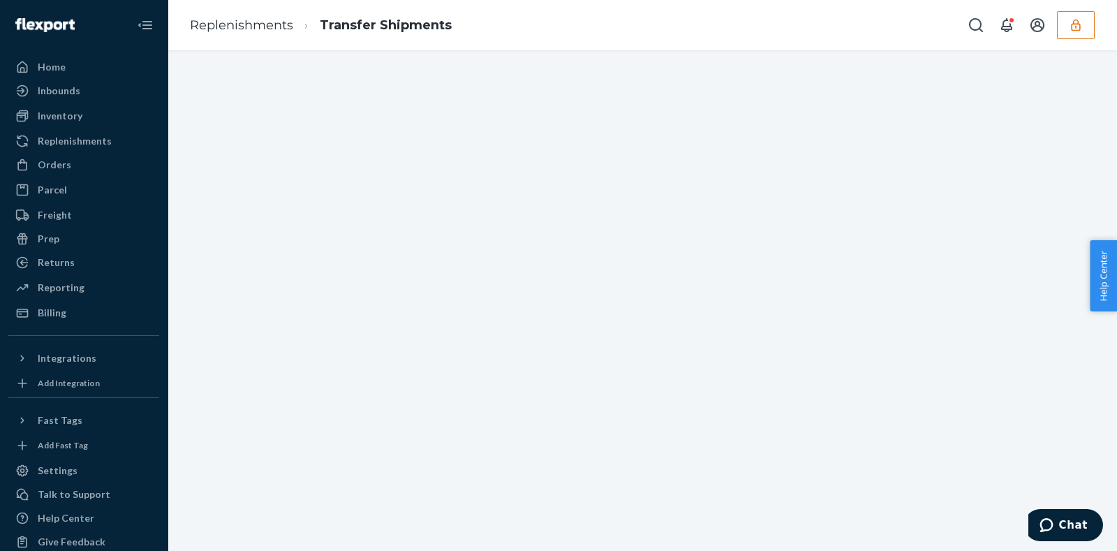
click at [1079, 26] on icon "button" at bounding box center [1076, 25] width 14 height 14
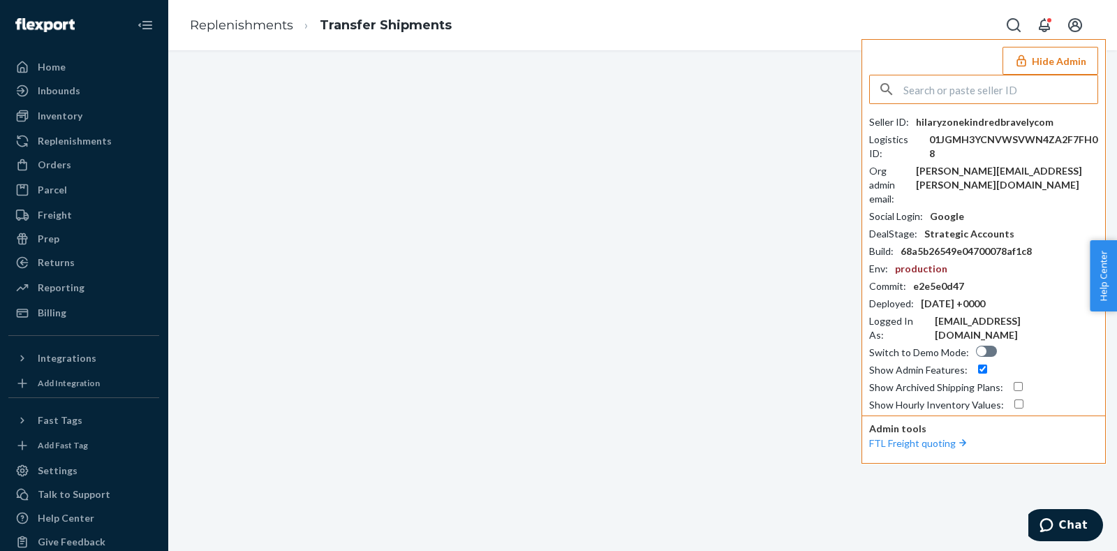
click at [964, 82] on input "text" at bounding box center [1001, 89] width 194 height 28
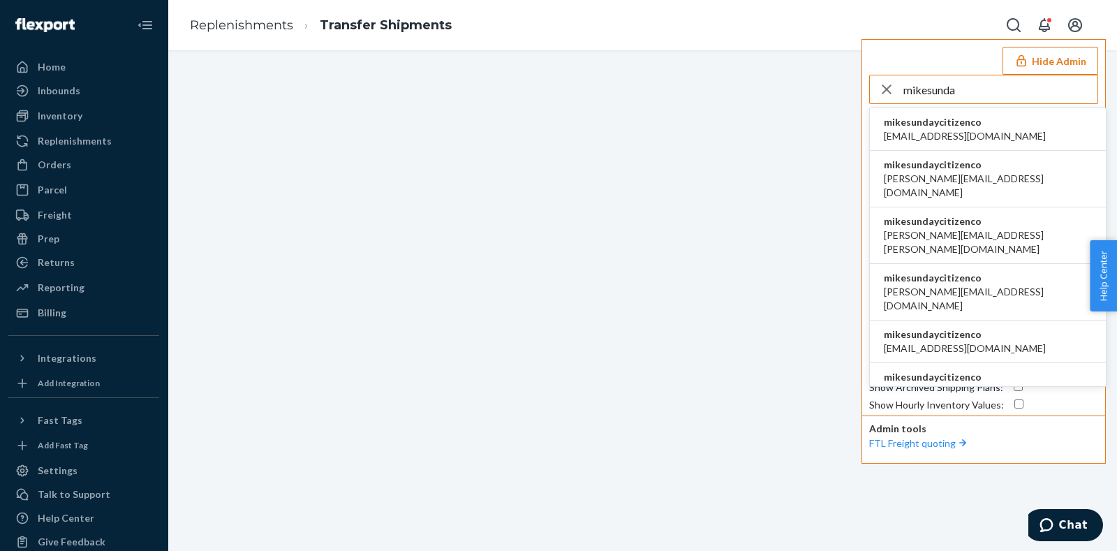
type input "mikesunda"
click at [938, 131] on span "accounts@ironhorsecredit.com" at bounding box center [965, 136] width 162 height 14
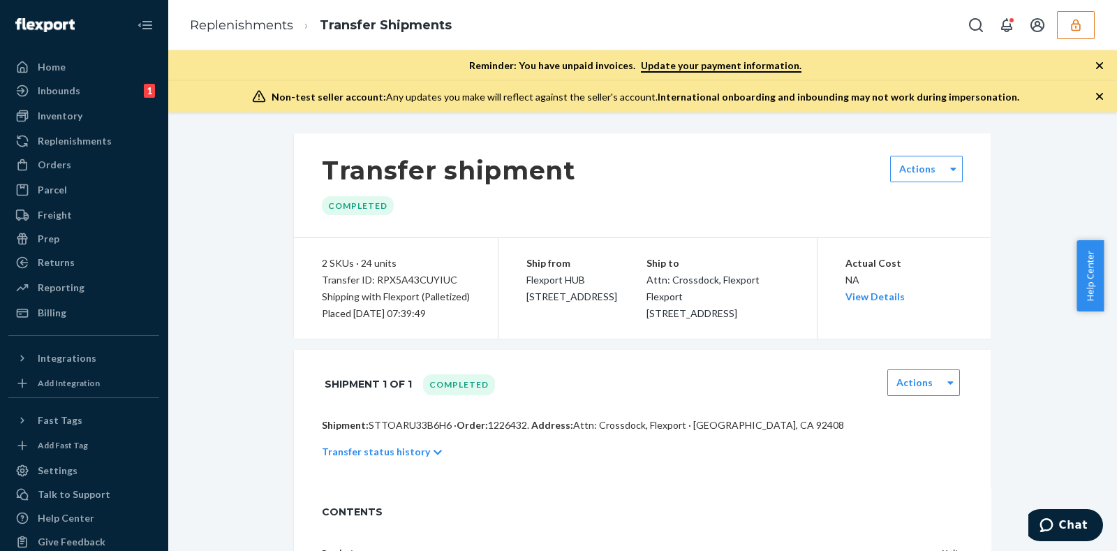
click at [1103, 66] on icon "button" at bounding box center [1100, 66] width 14 height 14
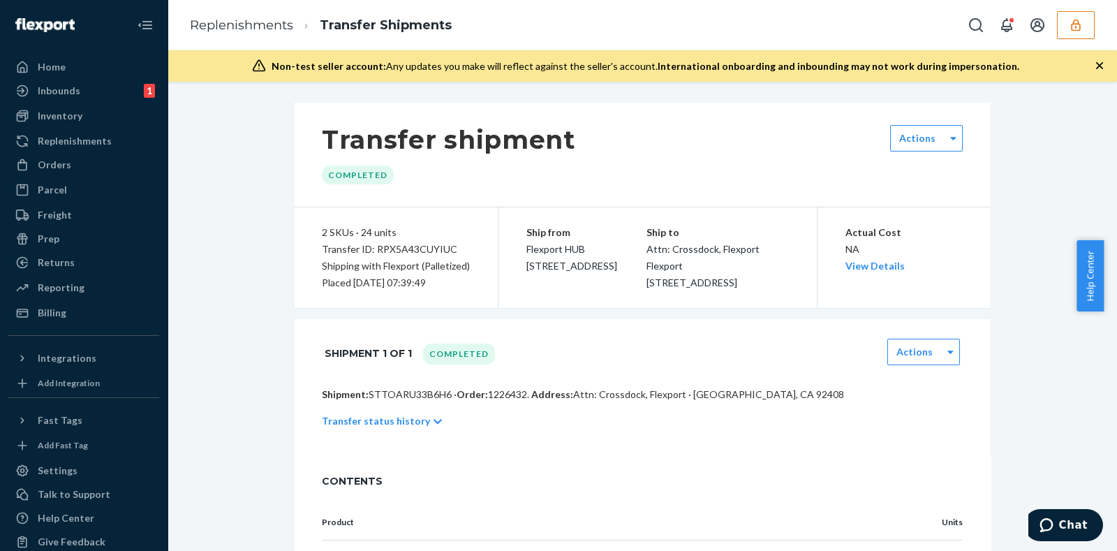
click at [409, 247] on div "Transfer ID: RPX5A43CUYIUC" at bounding box center [396, 249] width 148 height 17
copy div "RPX5A43CUYIUC"
click at [61, 89] on div "Inbounds" at bounding box center [59, 91] width 43 height 14
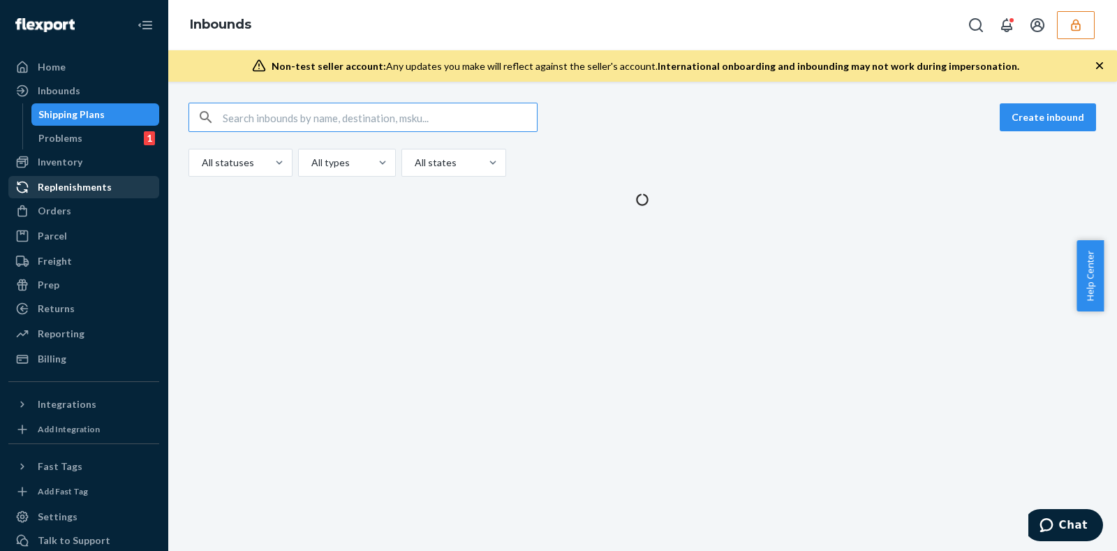
click at [59, 184] on div "Replenishments" at bounding box center [75, 187] width 74 height 14
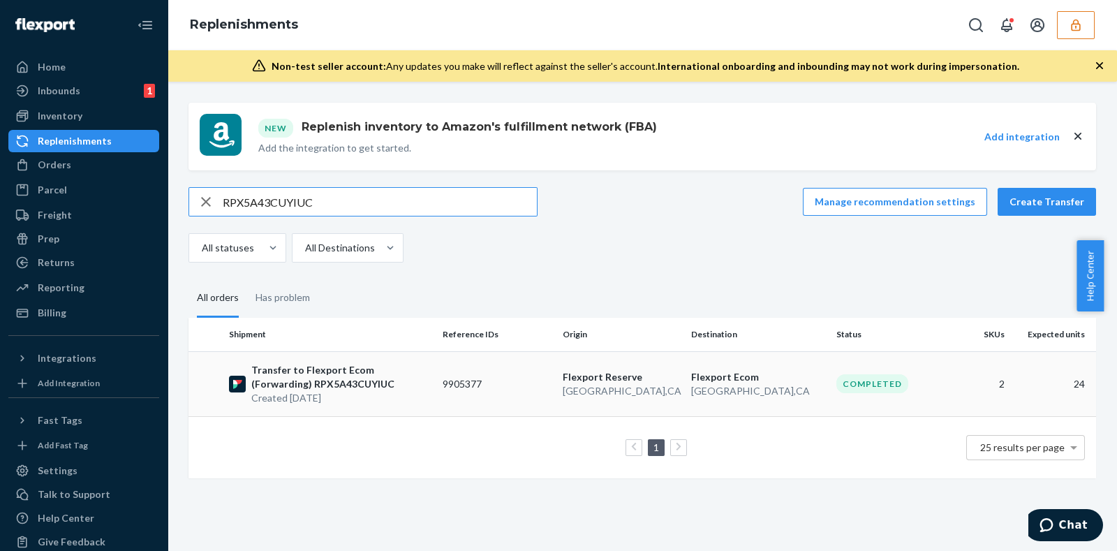
type input "RPX5A43CUYIUC"
click at [489, 386] on td "9905377" at bounding box center [497, 383] width 120 height 65
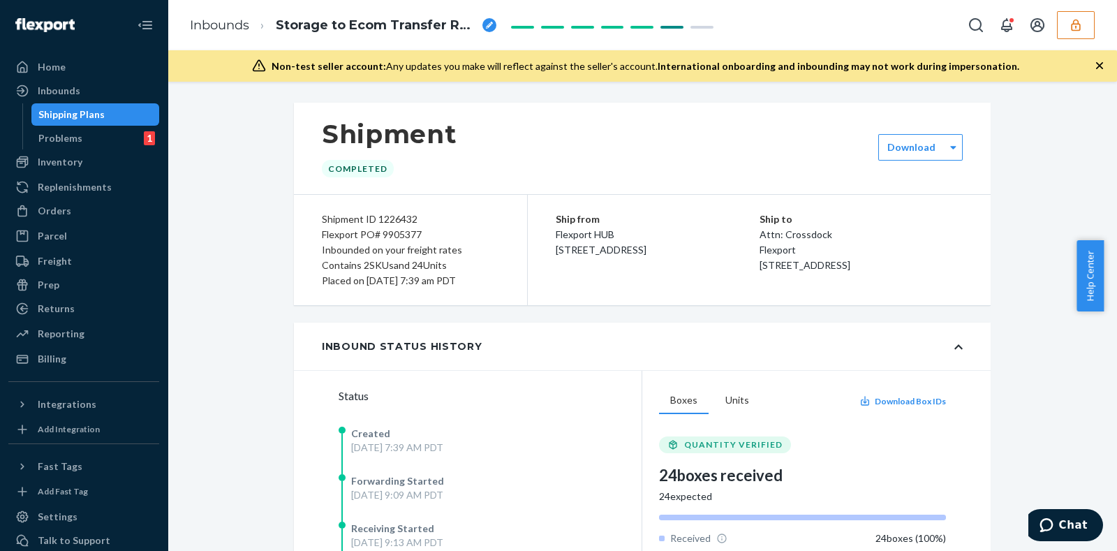
click at [420, 26] on span "Storage to Ecom Transfer RPX5A43CUYIUC" at bounding box center [376, 26] width 201 height 18
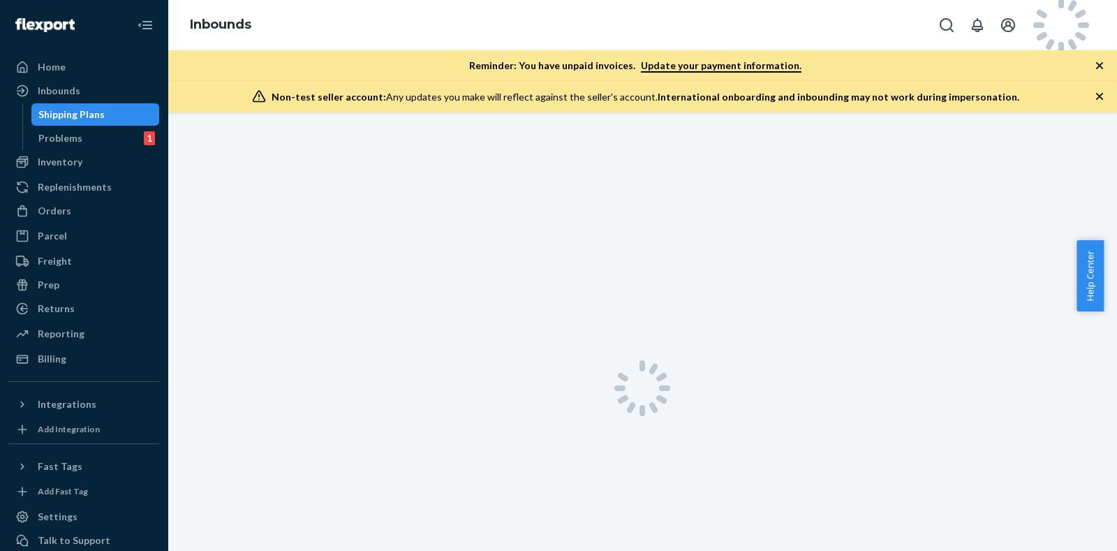
click at [1096, 65] on icon "button" at bounding box center [1100, 66] width 14 height 14
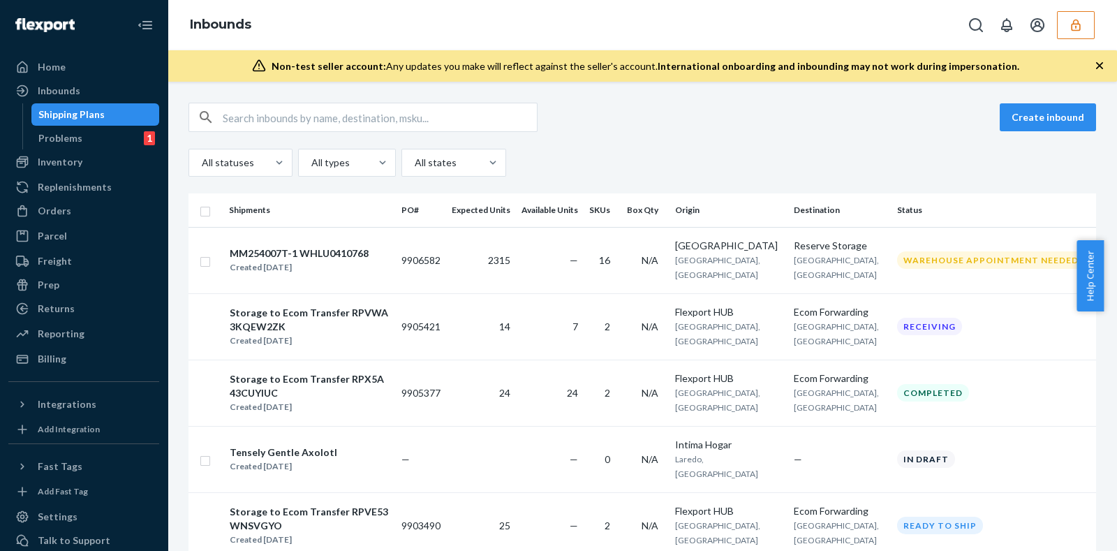
click at [1076, 26] on icon "button" at bounding box center [1075, 25] width 9 height 12
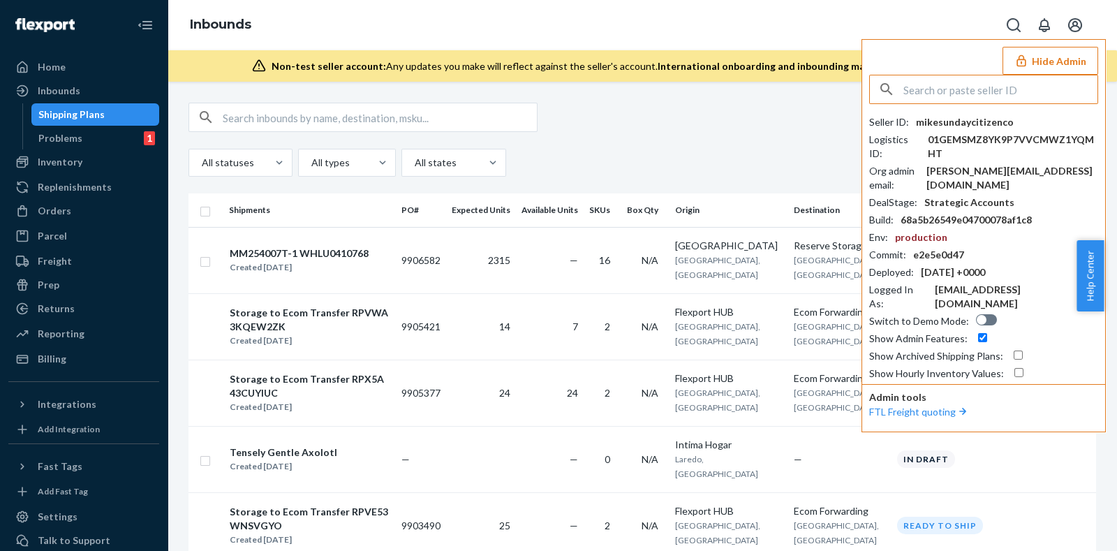
click at [974, 86] on input "text" at bounding box center [1001, 89] width 194 height 28
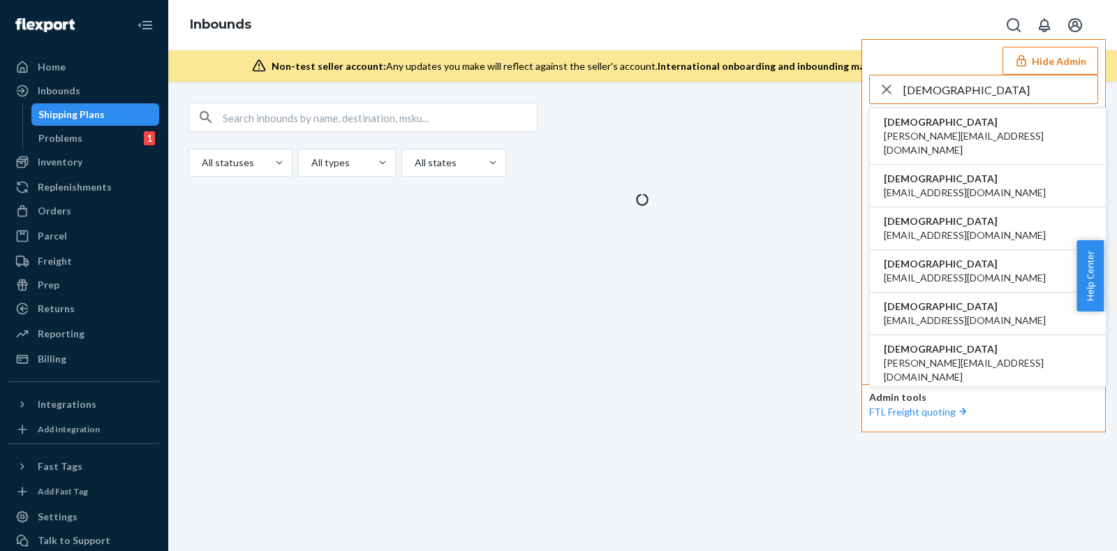
type input "[DEMOGRAPHIC_DATA]"
click at [950, 131] on span "[PERSON_NAME][EMAIL_ADDRESS][DOMAIN_NAME]" at bounding box center [988, 143] width 208 height 28
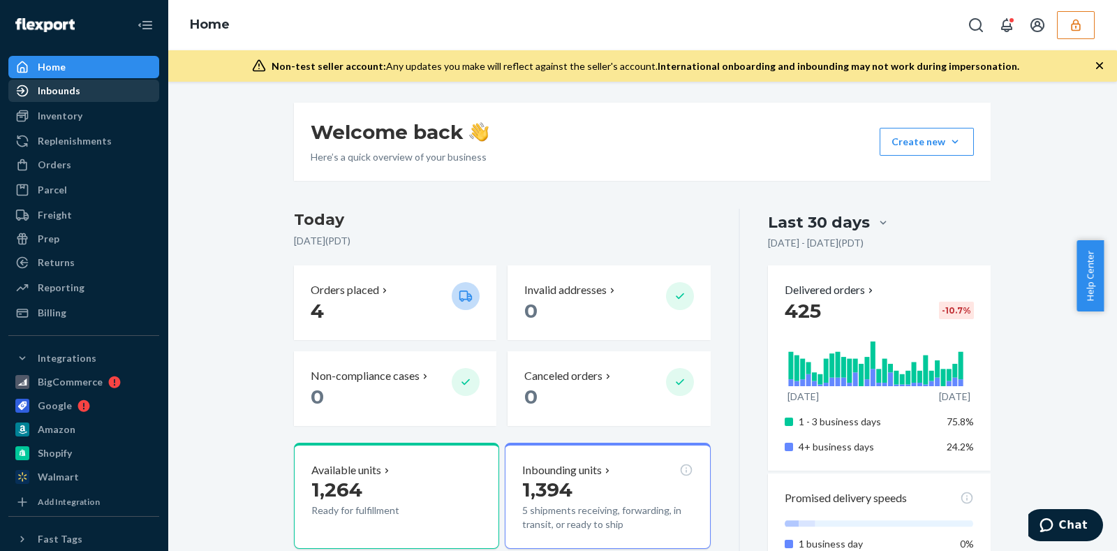
click at [68, 89] on div "Inbounds" at bounding box center [59, 91] width 43 height 14
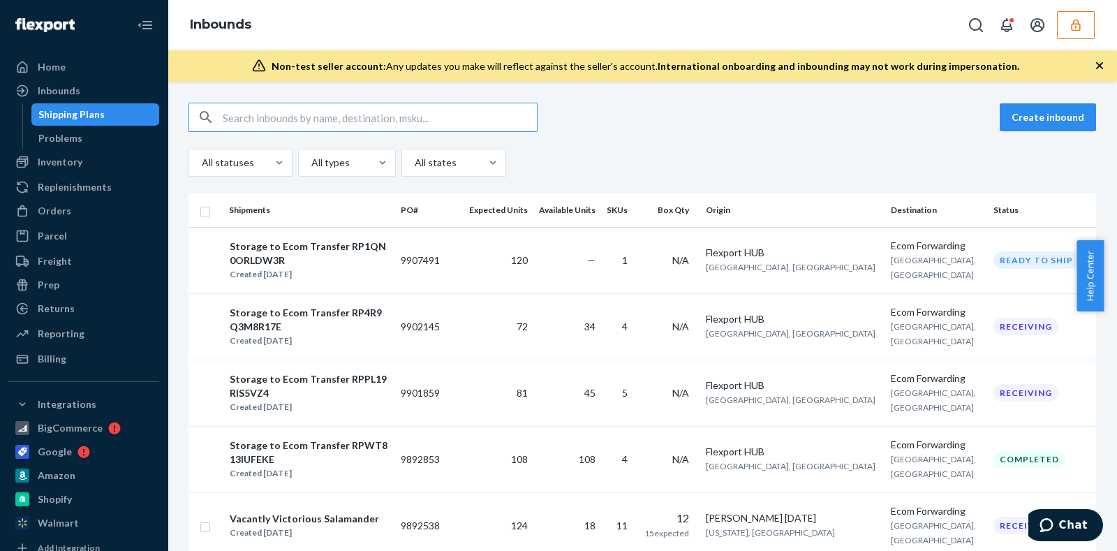
click at [296, 110] on input "text" at bounding box center [380, 117] width 314 height 28
type input "DGD5NSW8ZPD"
click at [295, 119] on input "text" at bounding box center [380, 117] width 314 height 28
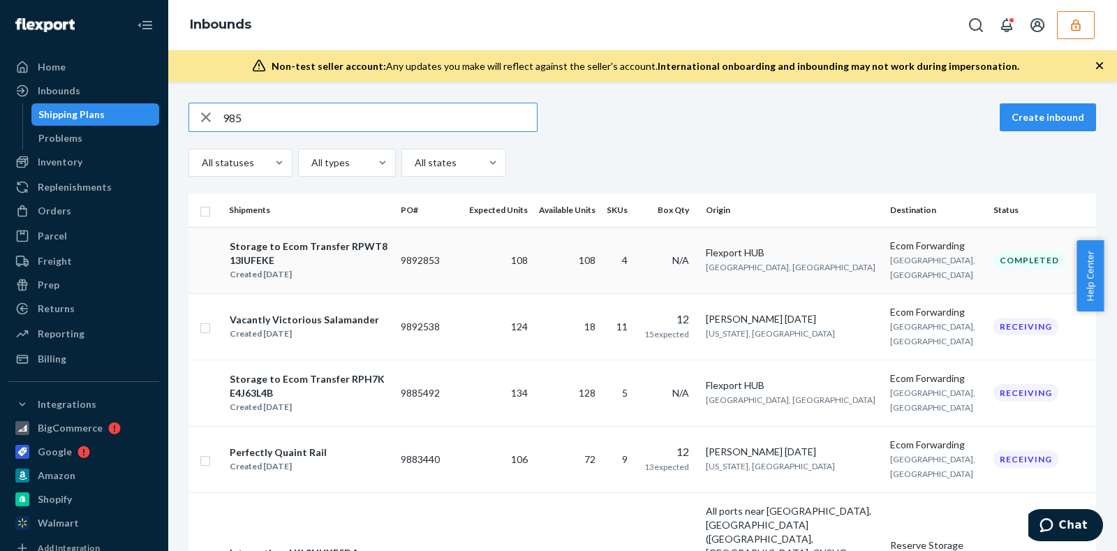
type input "985"
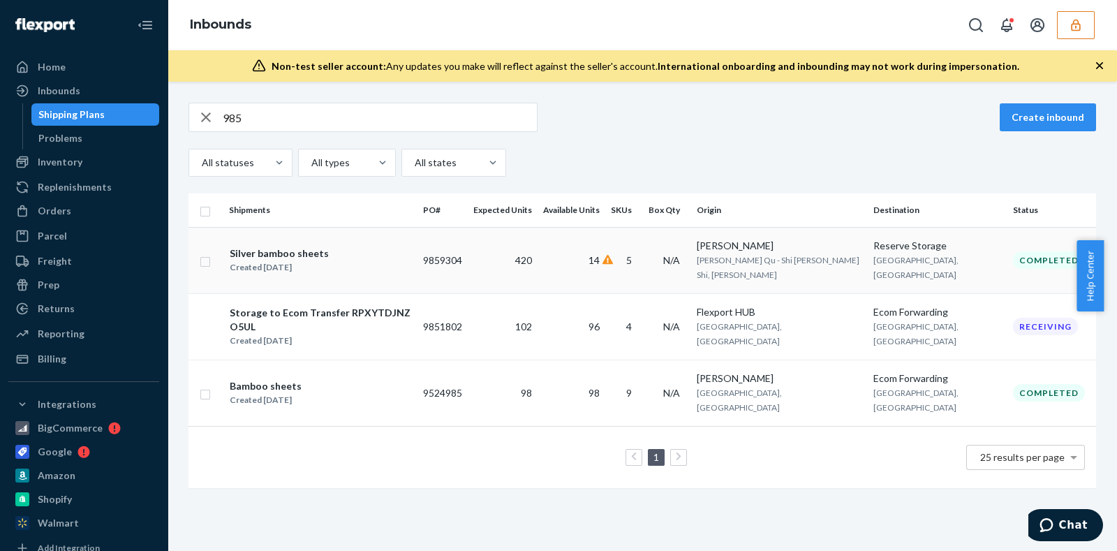
drag, startPoint x: 617, startPoint y: 251, endPoint x: 578, endPoint y: 251, distance: 39.1
click at [578, 251] on td "14" at bounding box center [572, 260] width 68 height 66
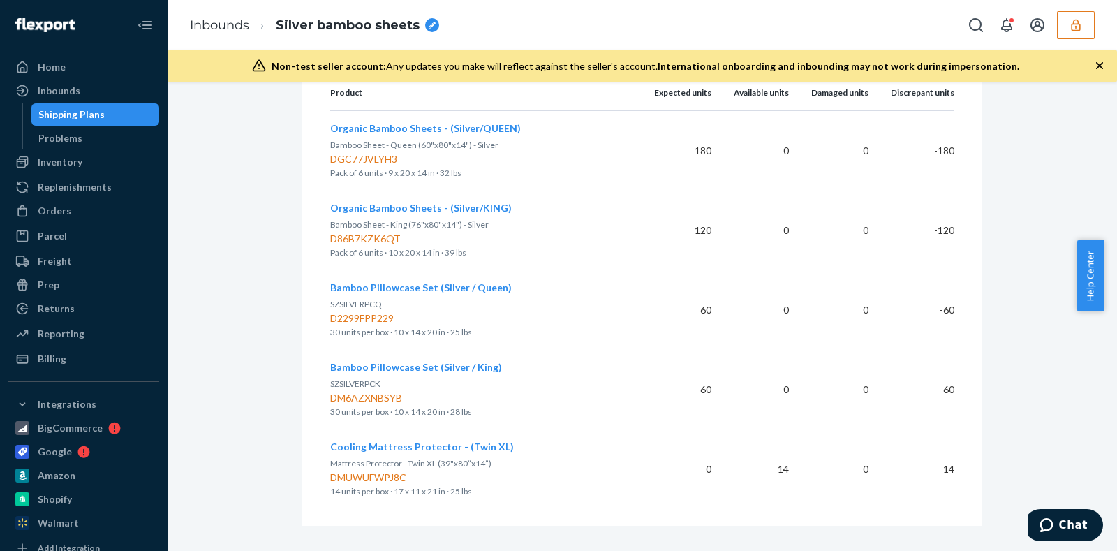
scroll to position [522, 0]
click at [80, 86] on div "Inbounds" at bounding box center [84, 91] width 148 height 20
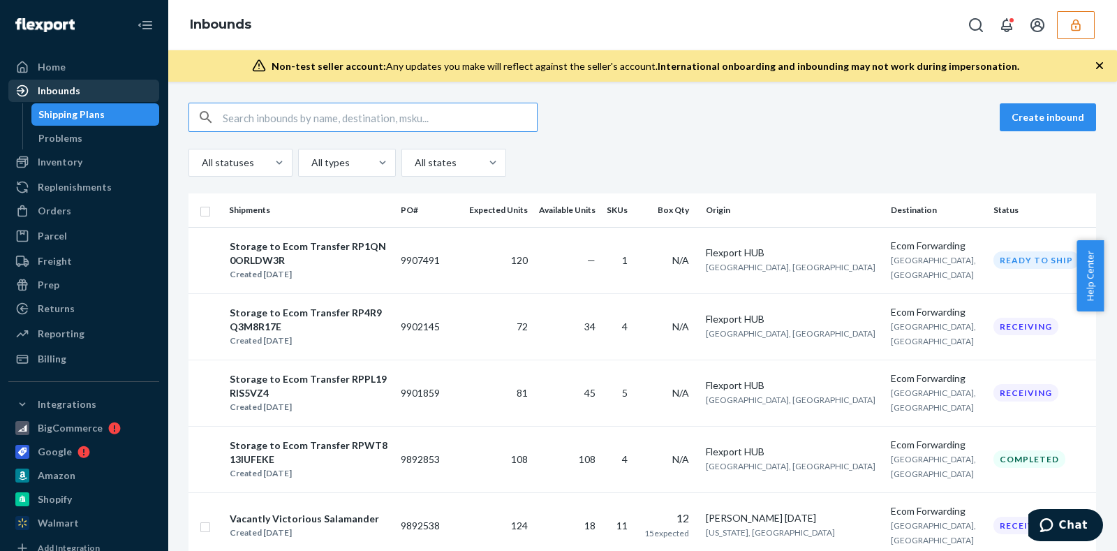
type input "DGD5NSW8ZPD"
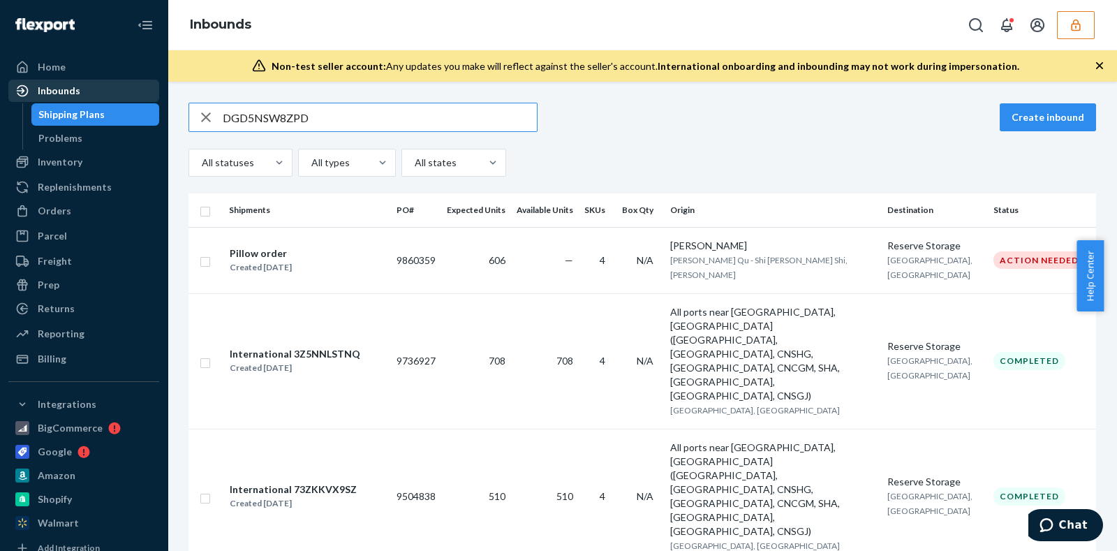
type input "DGD5NSW8ZPD"
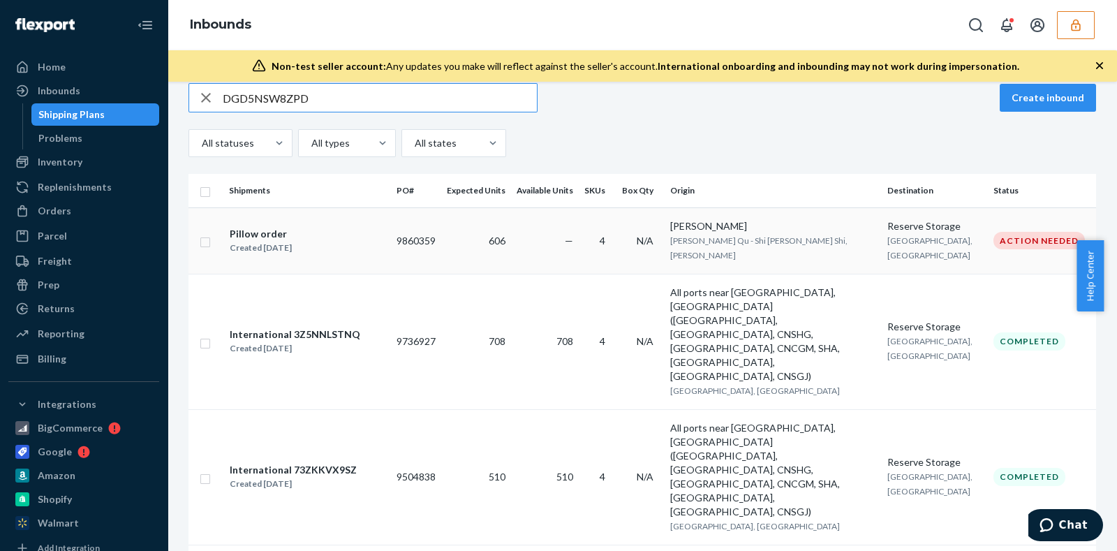
scroll to position [23, 0]
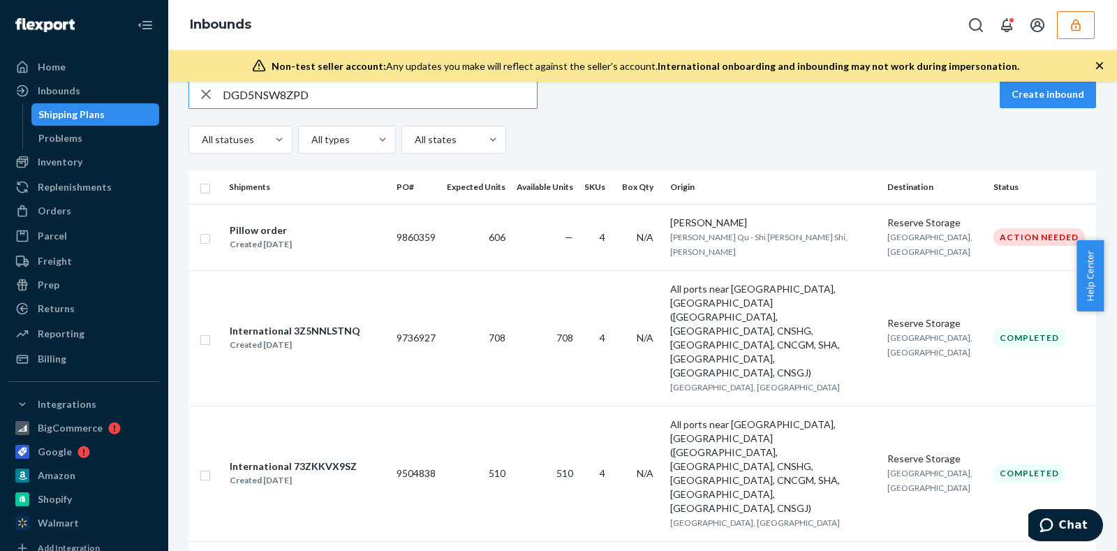
click at [307, 92] on input "DGD5NSW8ZPD" at bounding box center [380, 94] width 314 height 28
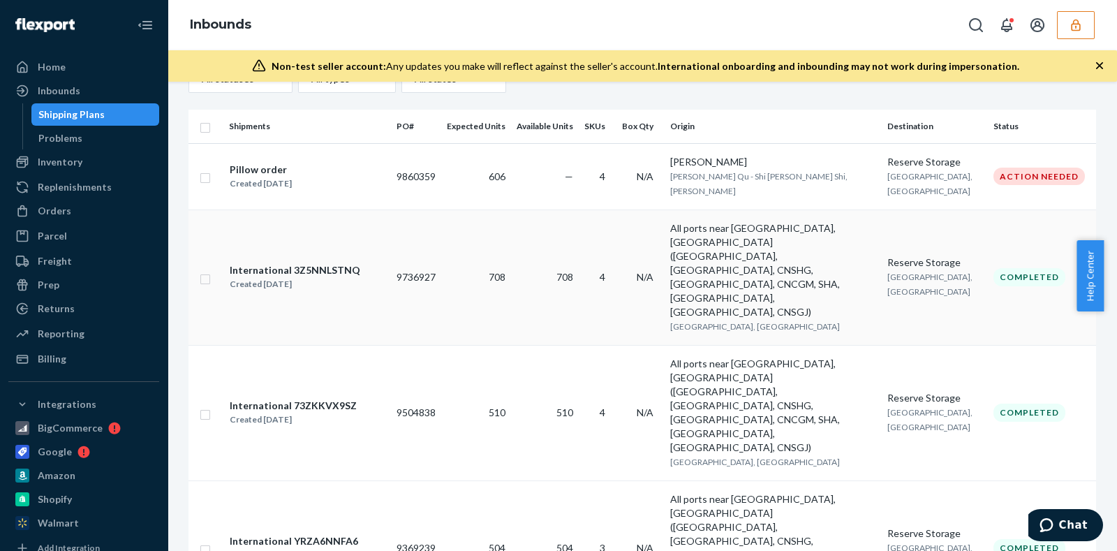
scroll to position [80, 0]
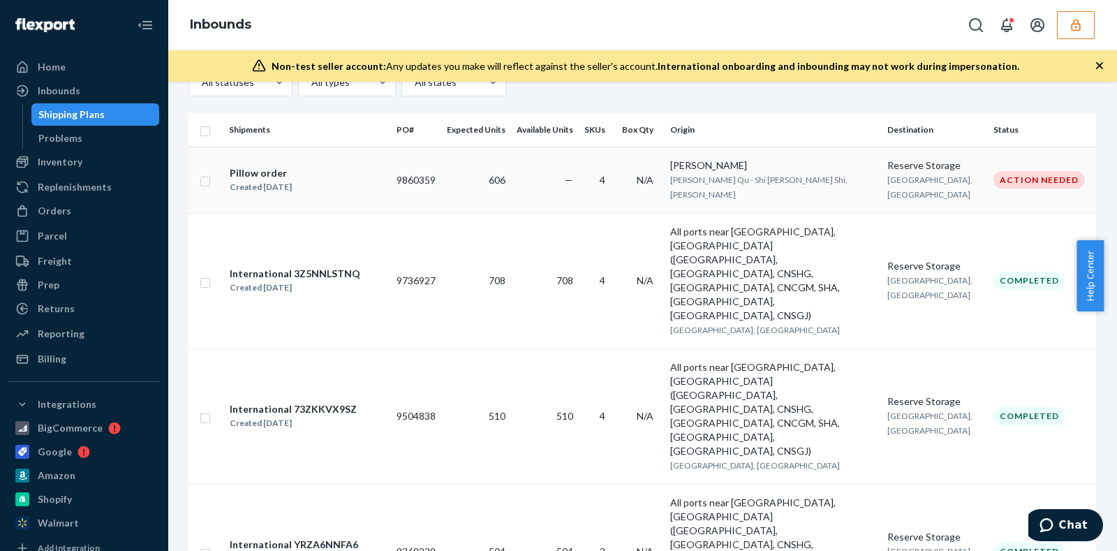
click at [527, 178] on td "—" at bounding box center [545, 180] width 68 height 66
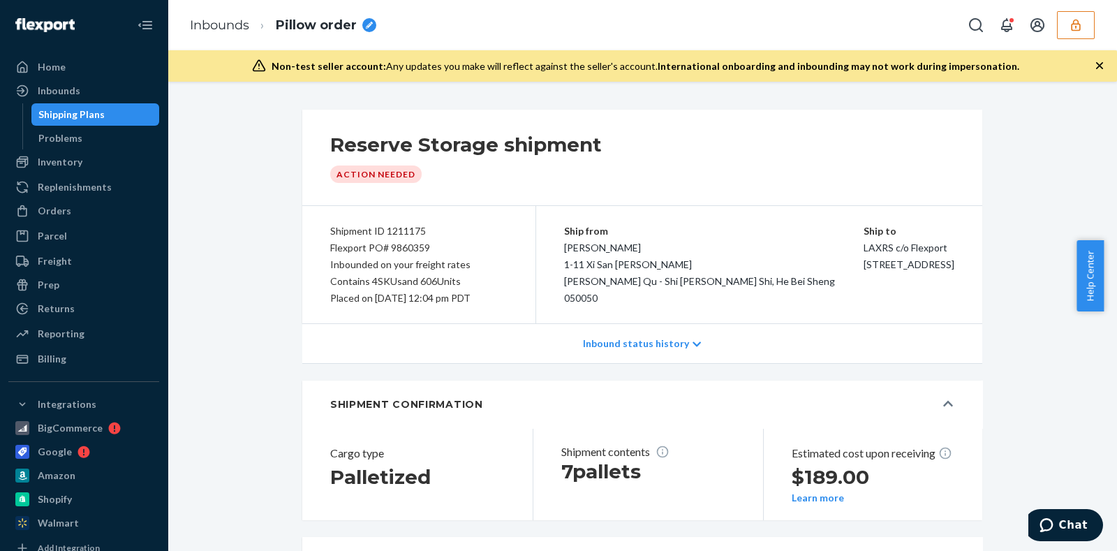
click at [396, 242] on div "Flexport PO# 9860359" at bounding box center [418, 248] width 177 height 17
click at [1077, 34] on button "button" at bounding box center [1076, 25] width 38 height 28
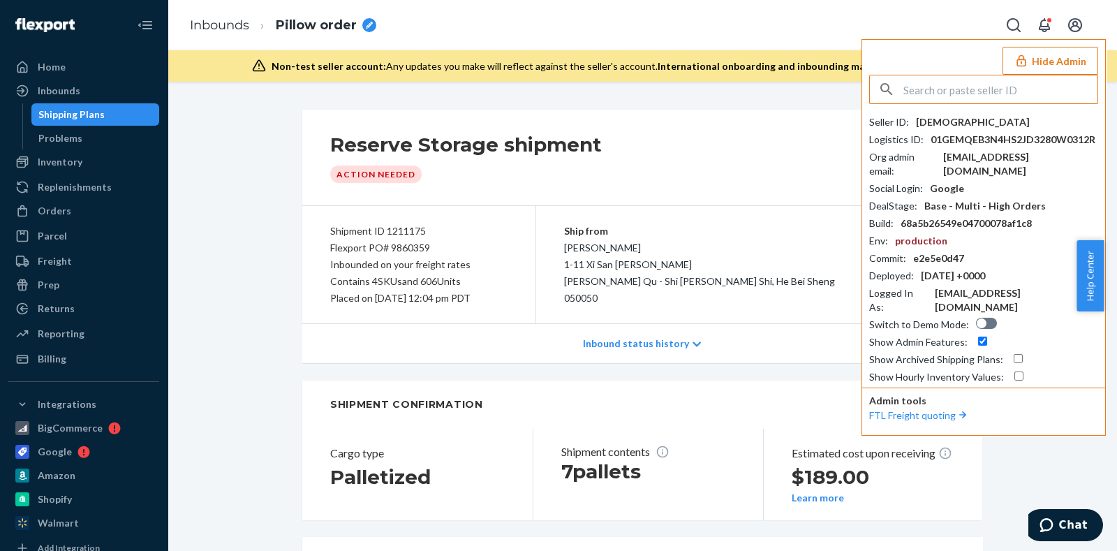
click at [965, 87] on input "text" at bounding box center [1001, 89] width 194 height 28
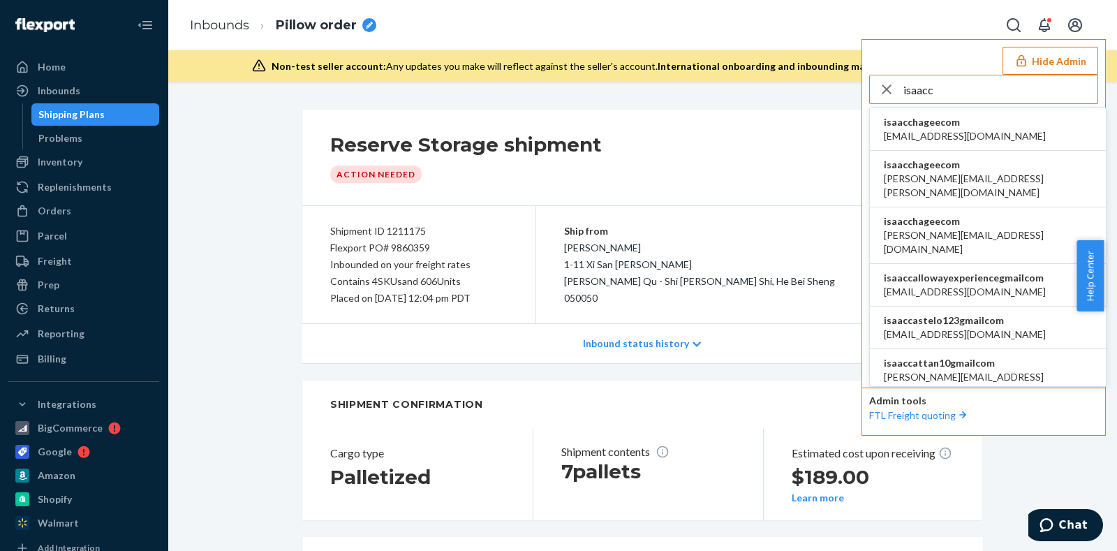
type input "isaacc"
click at [916, 127] on span "isaacchageecom" at bounding box center [965, 122] width 162 height 14
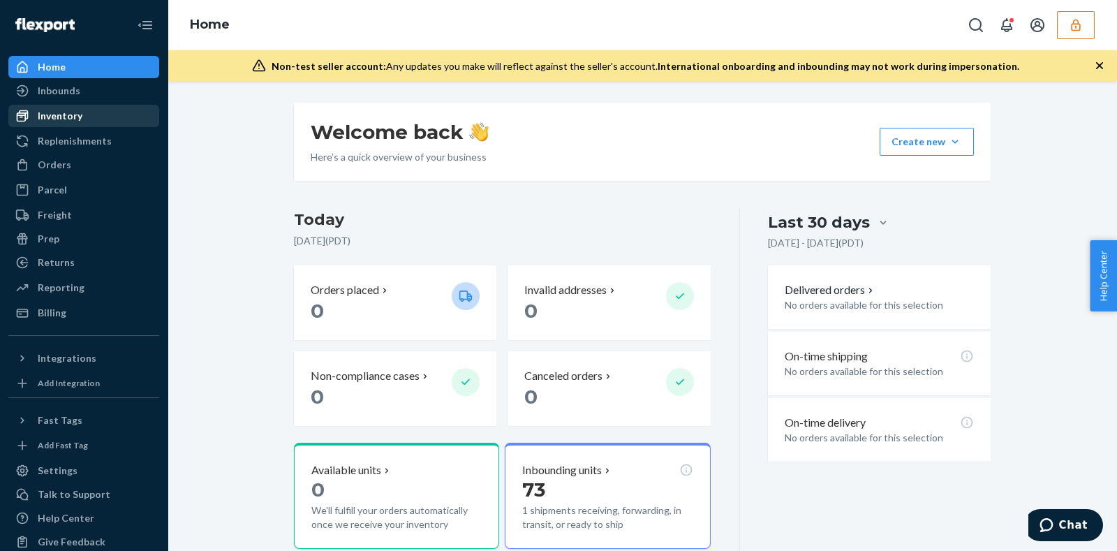
click at [94, 117] on div "Inventory" at bounding box center [84, 116] width 148 height 20
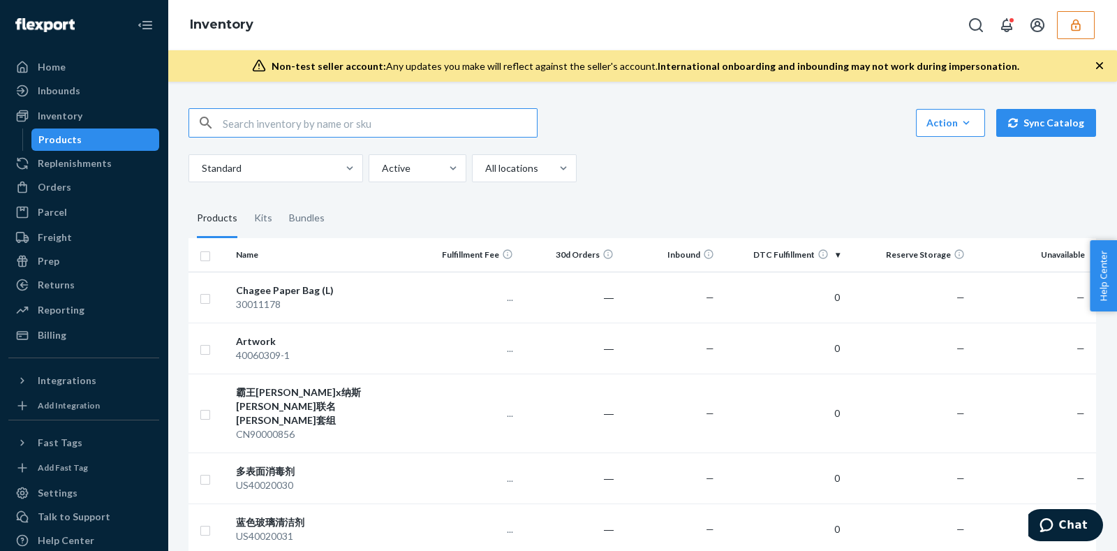
click at [318, 123] on input "text" at bounding box center [380, 123] width 314 height 28
type input "700 inner cup lid"
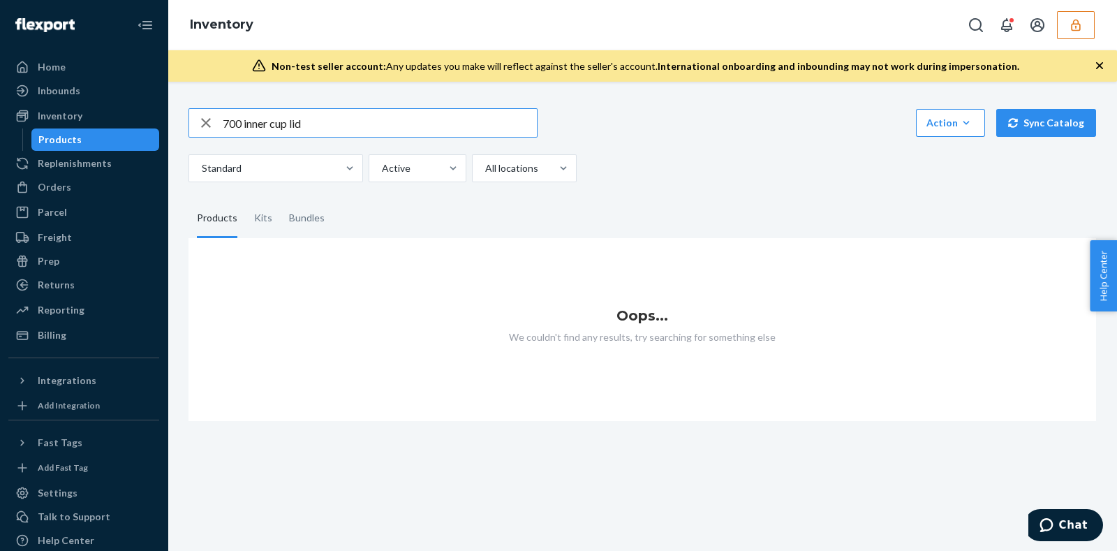
click at [332, 124] on input "700 inner cup lid" at bounding box center [380, 123] width 314 height 28
click at [337, 122] on input "30020200&241214" at bounding box center [380, 123] width 314 height 28
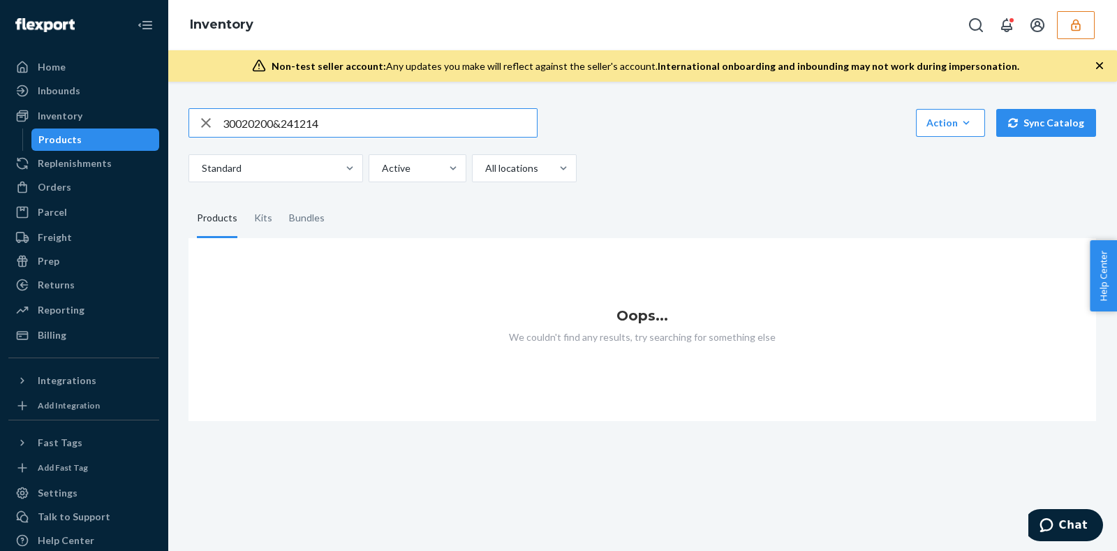
click at [337, 122] on input "30020200&241214" at bounding box center [380, 123] width 314 height 28
click at [353, 124] on input "30020200&241214" at bounding box center [380, 123] width 314 height 28
type input "3"
type input "700"
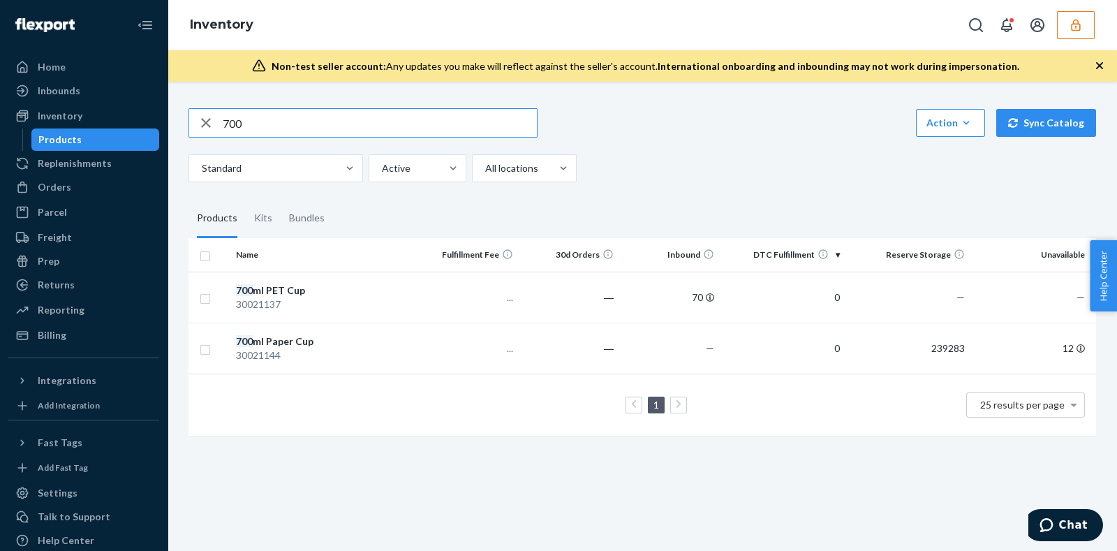
click at [248, 116] on input "700" at bounding box center [380, 123] width 314 height 28
type input "inner cup lid"
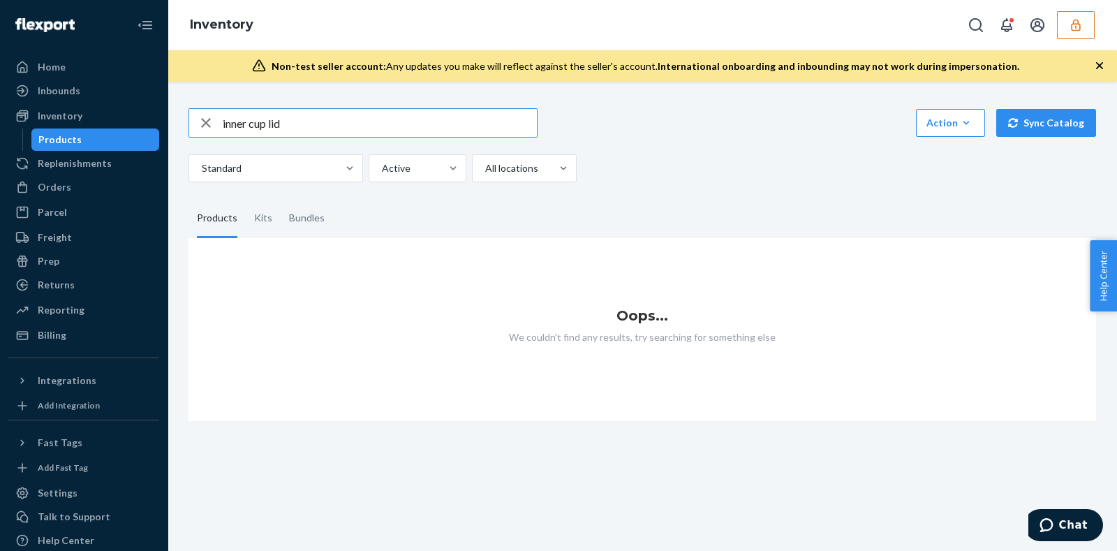
click at [300, 124] on input "inner cup lid" at bounding box center [380, 123] width 314 height 28
